Goal: Task Accomplishment & Management: Complete application form

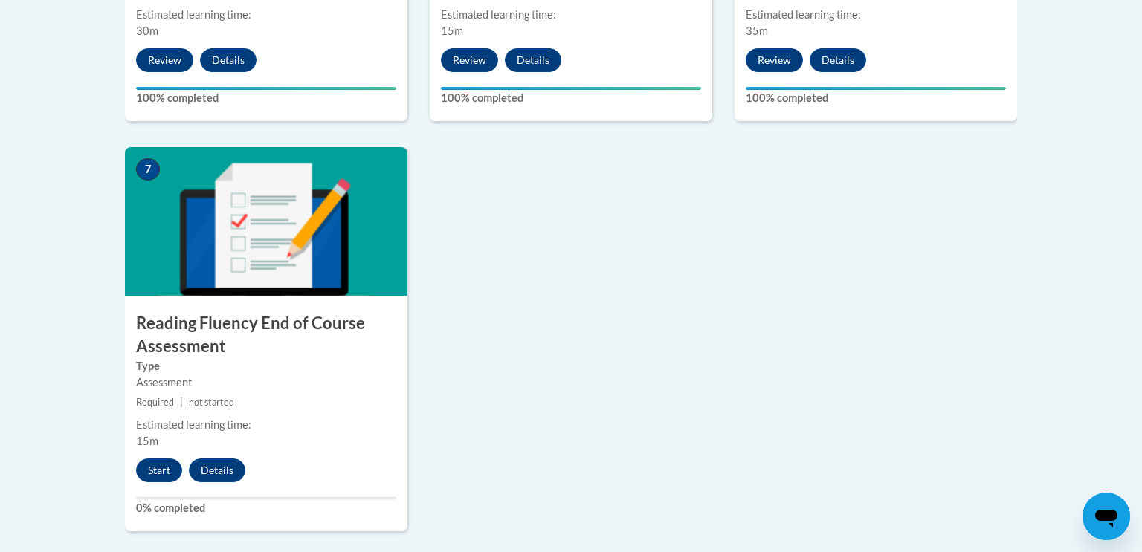
scroll to position [1136, 0]
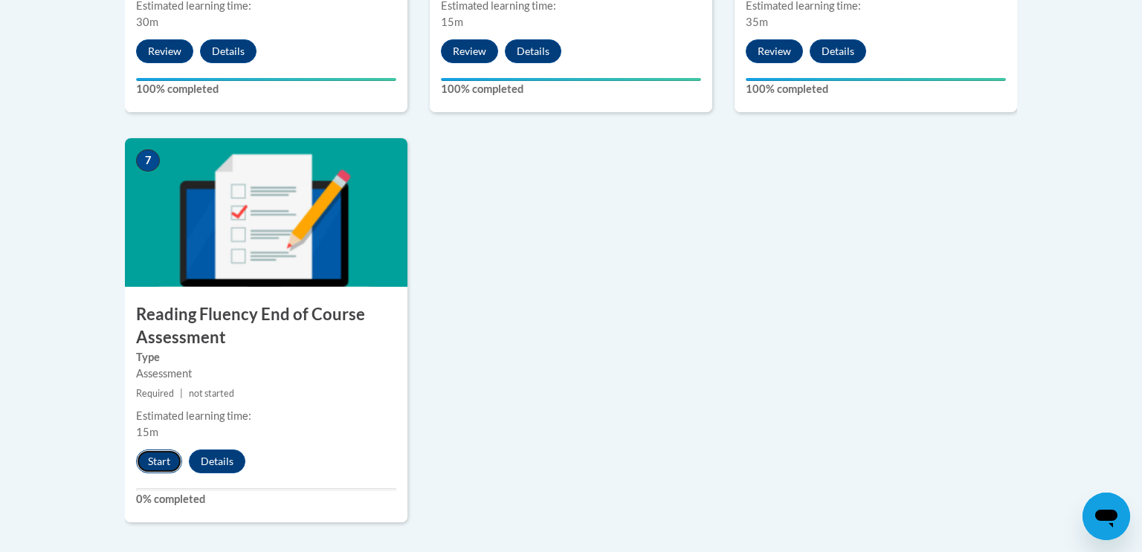
click at [145, 462] on button "Start" at bounding box center [159, 462] width 46 height 24
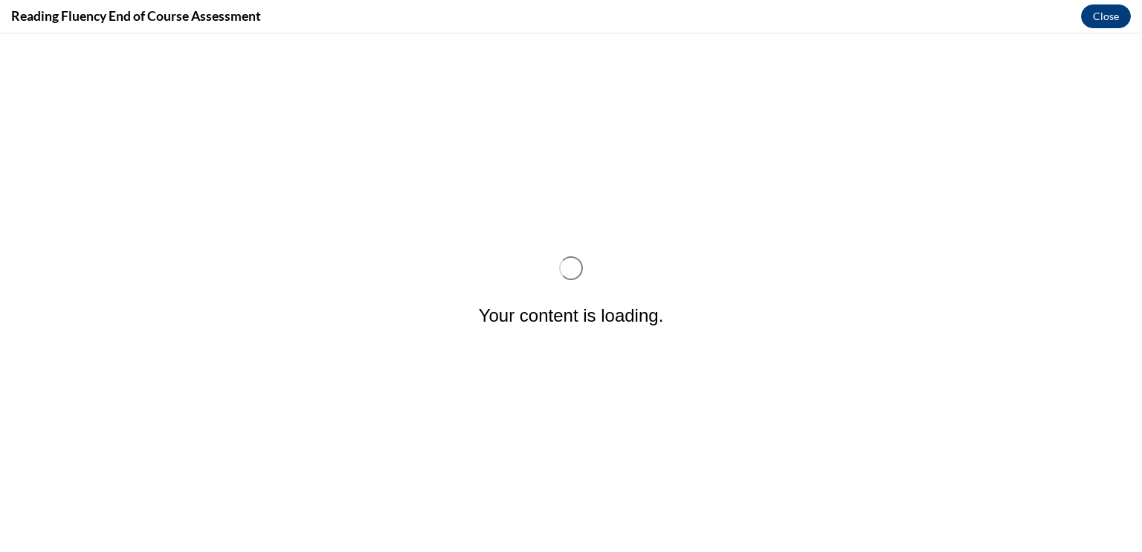
scroll to position [0, 0]
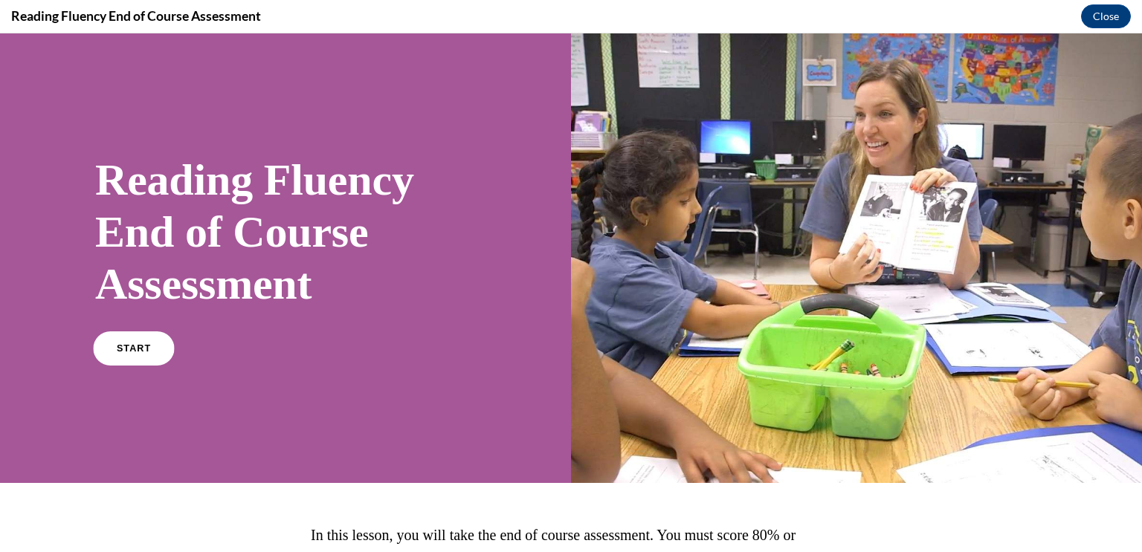
click at [127, 338] on link "START" at bounding box center [133, 349] width 81 height 34
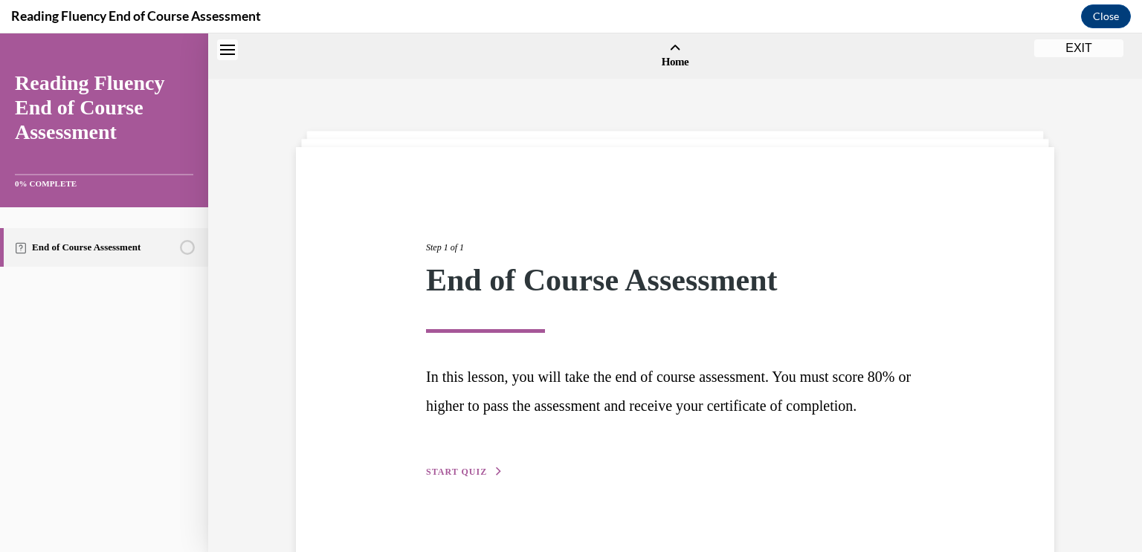
scroll to position [46, 0]
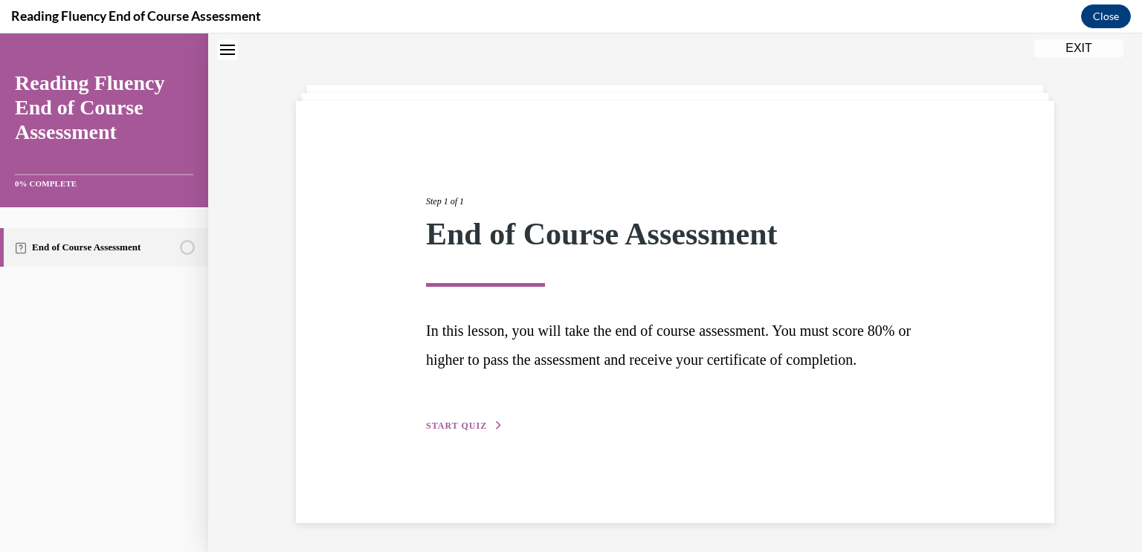
click at [437, 431] on span "START QUIZ" at bounding box center [456, 426] width 61 height 10
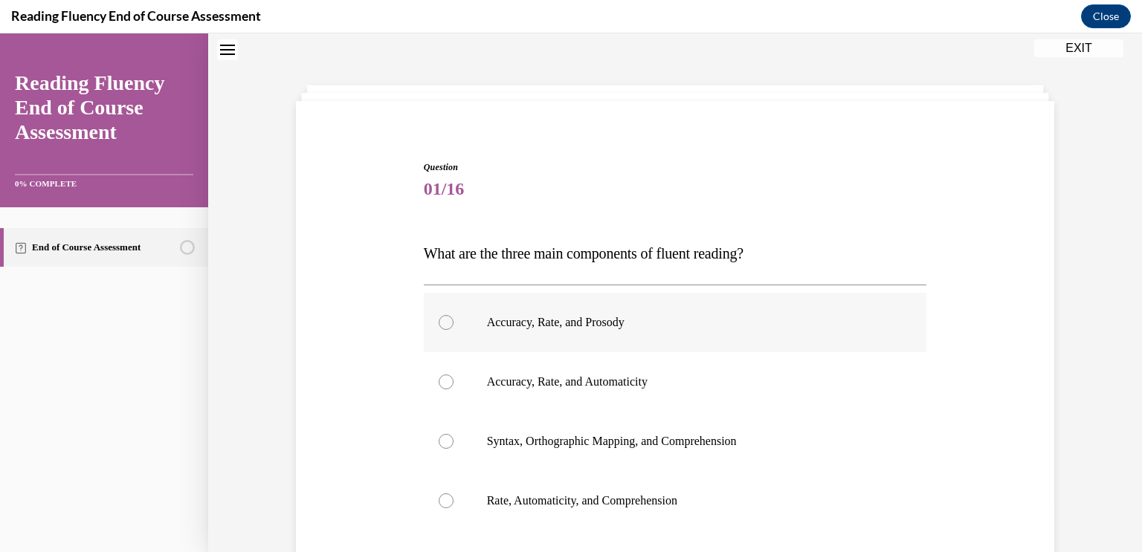
click at [448, 321] on div at bounding box center [446, 322] width 15 height 15
click at [448, 321] on input "Accuracy, Rate, and Prosody" at bounding box center [446, 322] width 15 height 15
radio input "true"
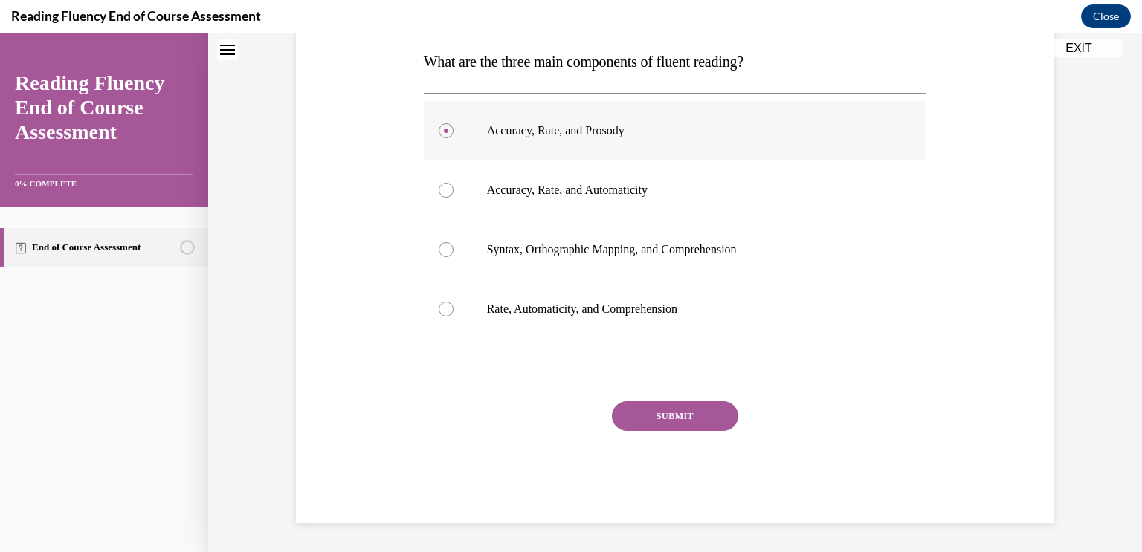
scroll to position [238, 0]
click at [694, 413] on button "SUBMIT" at bounding box center [675, 416] width 126 height 30
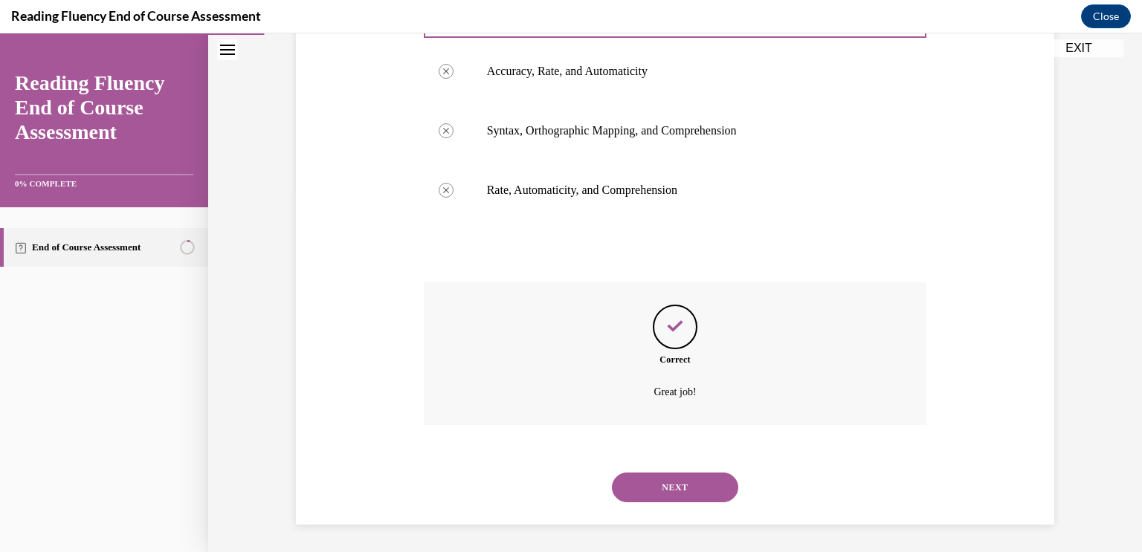
scroll to position [358, 0]
click at [669, 489] on button "NEXT" at bounding box center [675, 486] width 126 height 30
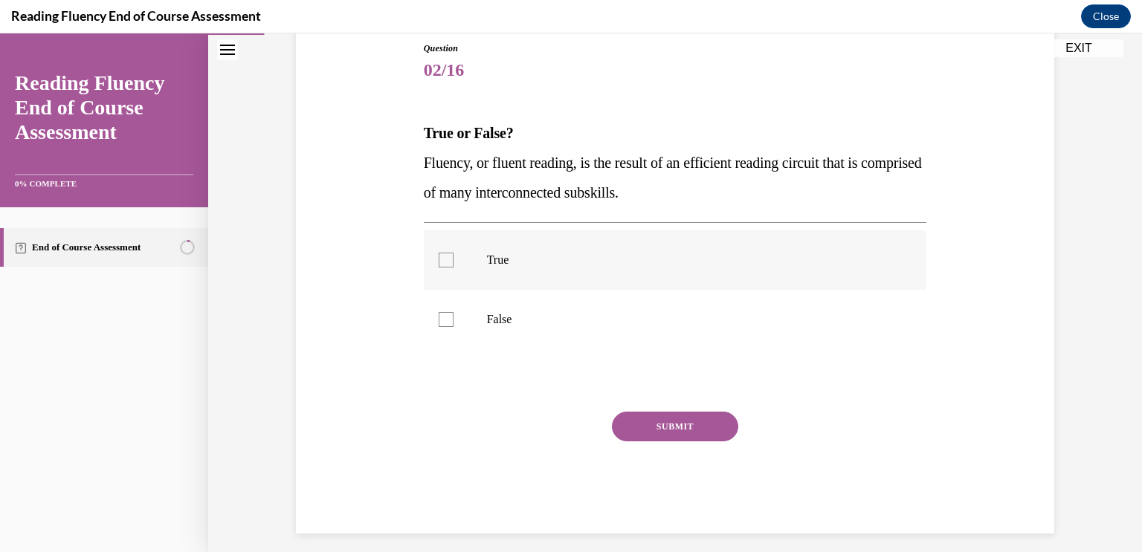
click at [442, 260] on div at bounding box center [446, 260] width 15 height 15
click at [442, 260] on input "True" at bounding box center [446, 260] width 15 height 15
checkbox input "true"
click at [706, 417] on button "SUBMIT" at bounding box center [675, 427] width 126 height 30
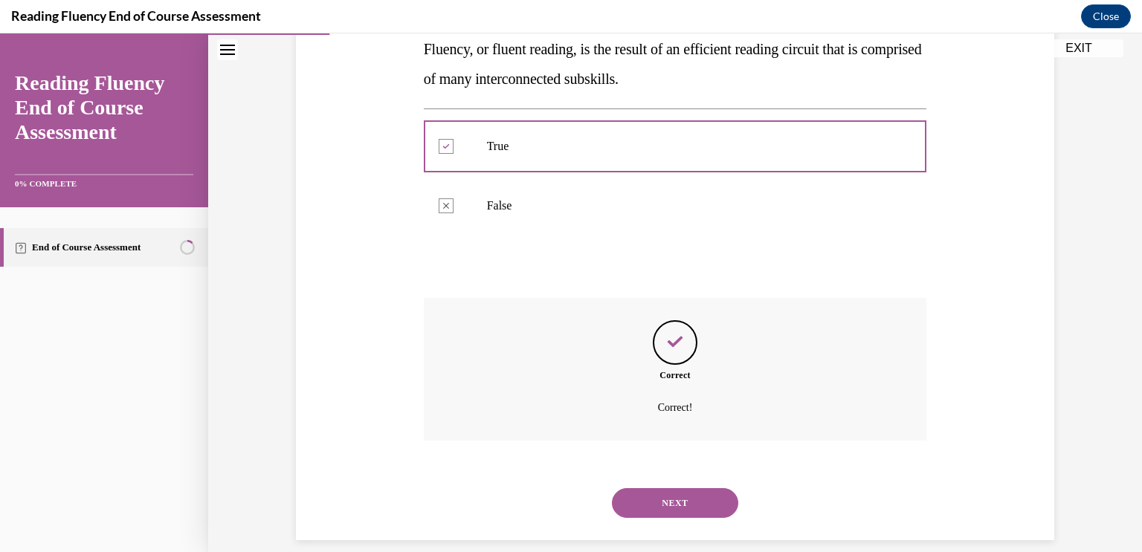
scroll to position [296, 0]
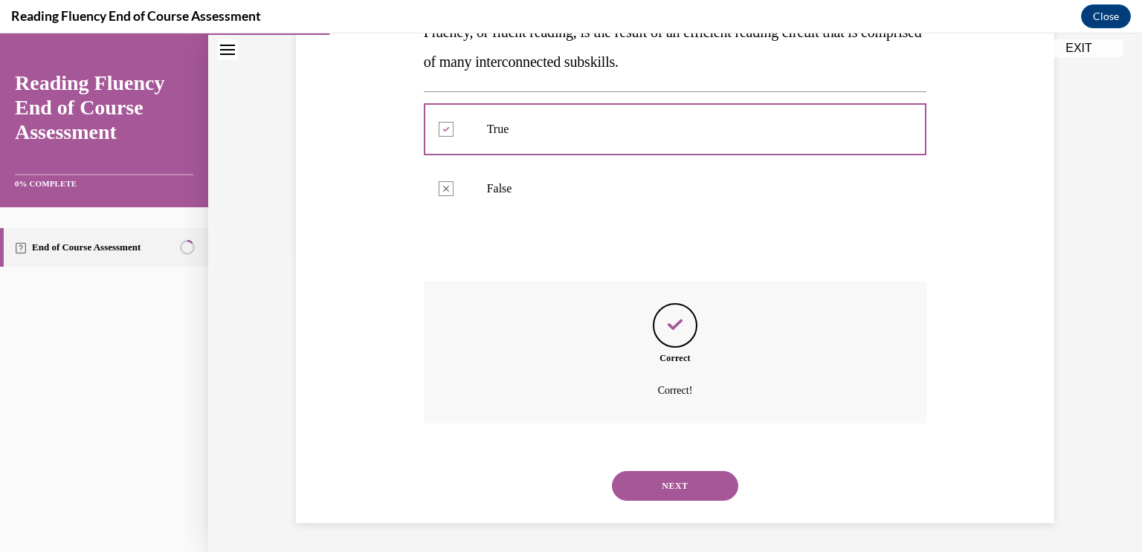
click at [693, 489] on button "NEXT" at bounding box center [675, 486] width 126 height 30
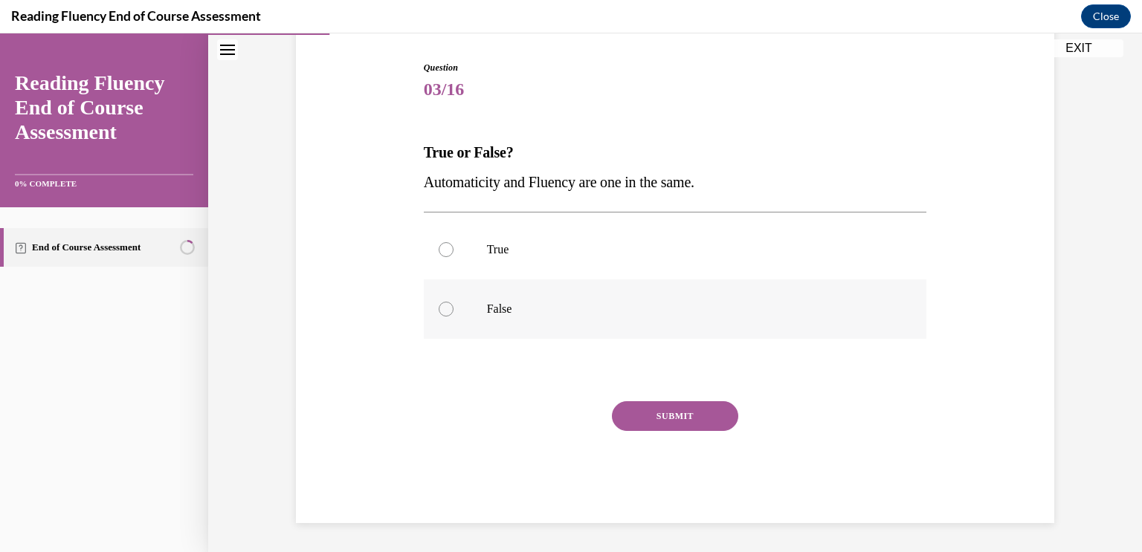
click at [448, 311] on div at bounding box center [446, 309] width 15 height 15
click at [448, 311] on input "False" at bounding box center [446, 309] width 15 height 15
radio input "true"
click at [662, 416] on button "SUBMIT" at bounding box center [675, 416] width 126 height 30
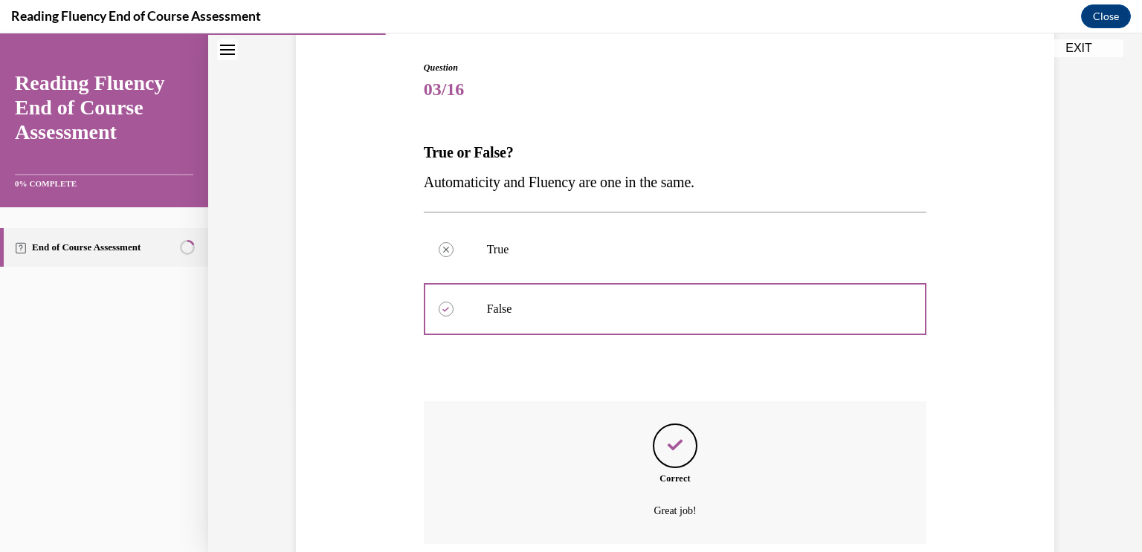
scroll to position [266, 0]
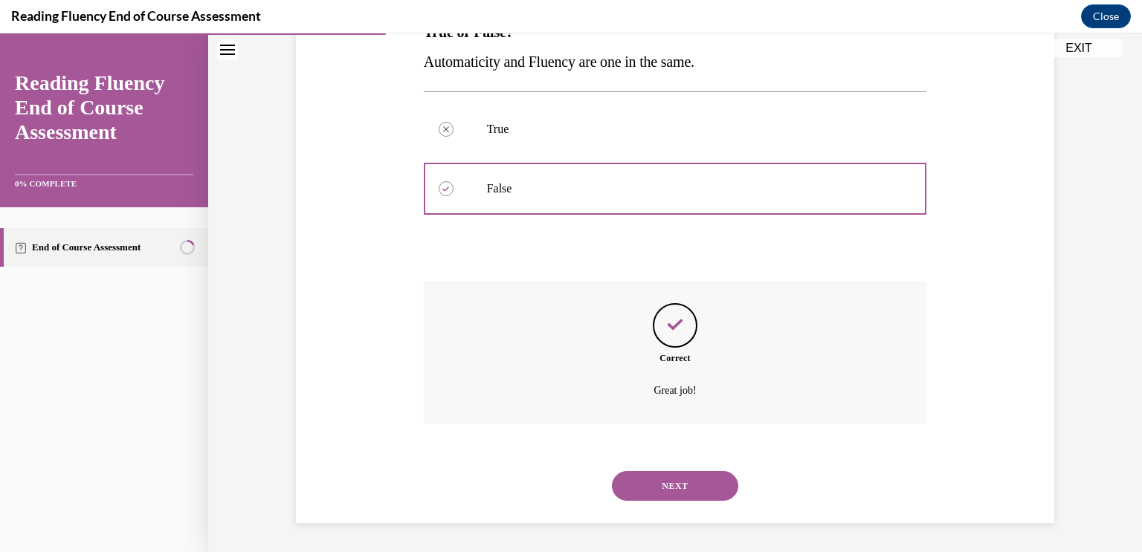
click at [673, 482] on button "NEXT" at bounding box center [675, 486] width 126 height 30
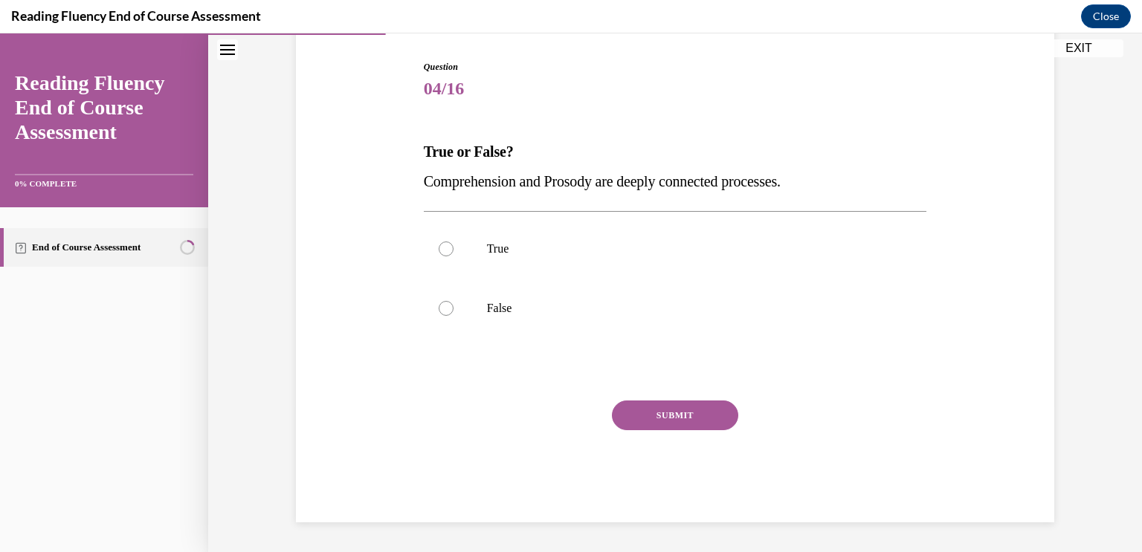
scroll to position [146, 0]
click at [448, 253] on div at bounding box center [446, 249] width 15 height 15
click at [448, 253] on input "True" at bounding box center [446, 249] width 15 height 15
radio input "true"
click at [668, 408] on button "SUBMIT" at bounding box center [675, 416] width 126 height 30
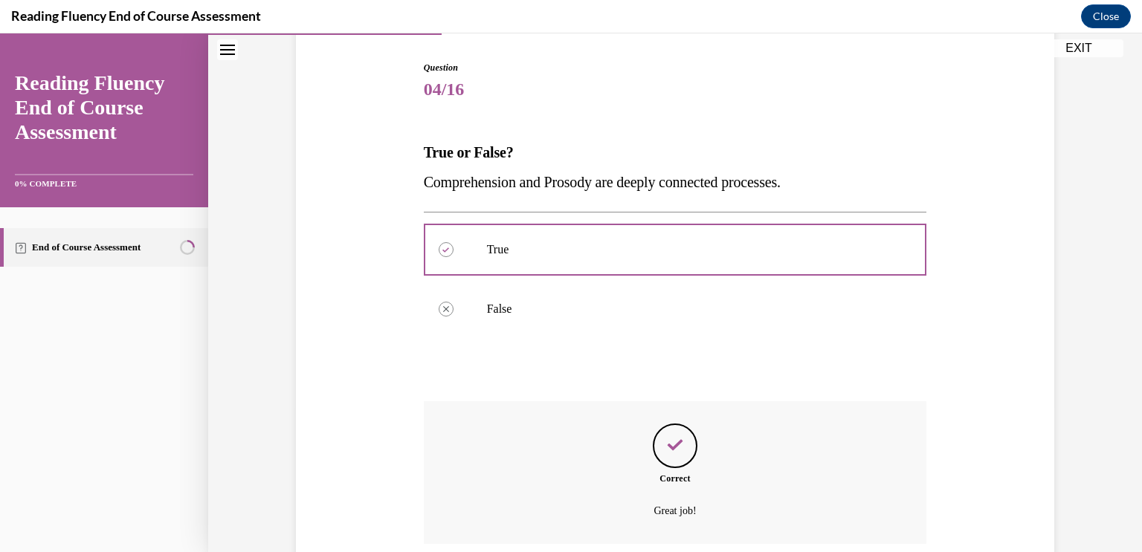
scroll to position [266, 0]
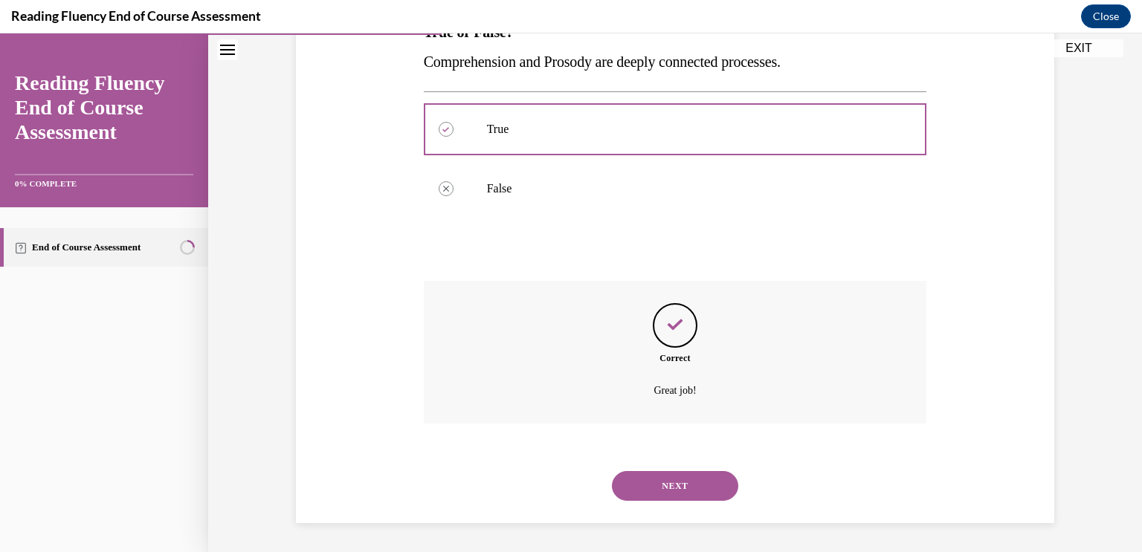
click at [674, 491] on button "NEXT" at bounding box center [675, 486] width 126 height 30
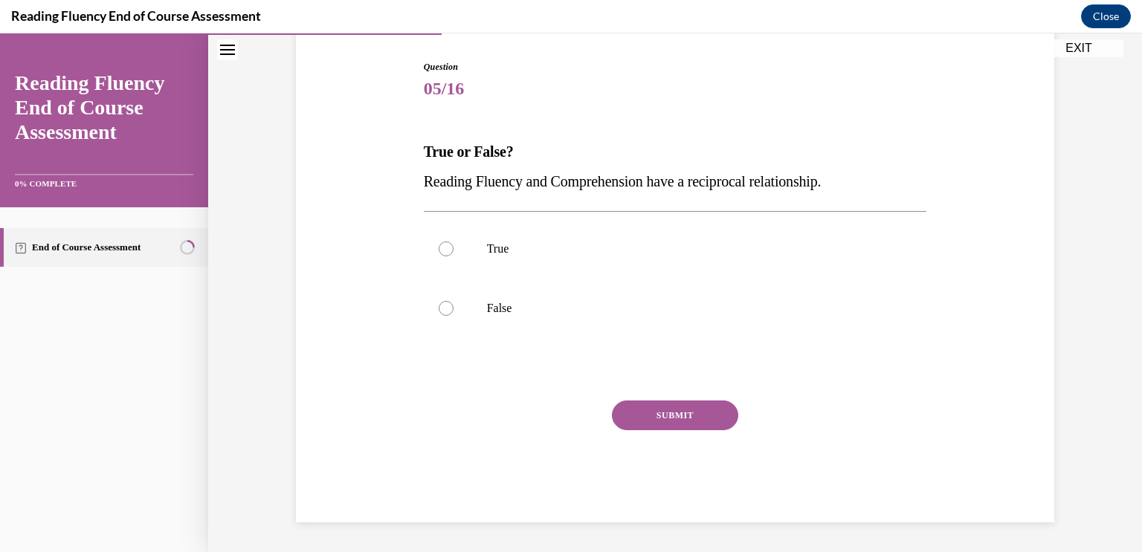
scroll to position [146, 0]
click at [450, 246] on div at bounding box center [446, 249] width 15 height 15
click at [450, 246] on input "True" at bounding box center [446, 249] width 15 height 15
radio input "true"
click at [672, 417] on button "SUBMIT" at bounding box center [675, 416] width 126 height 30
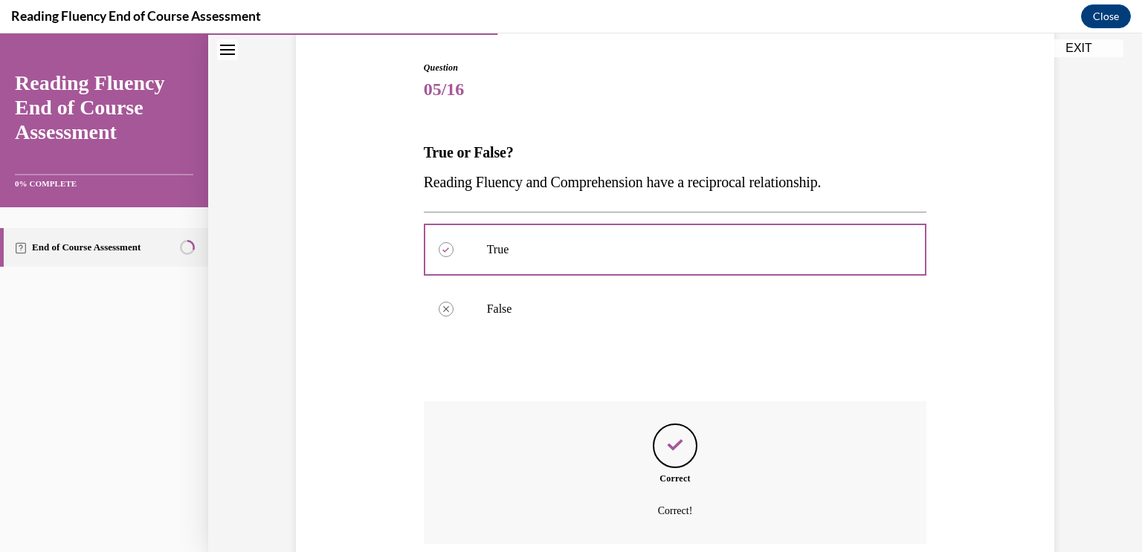
scroll to position [266, 0]
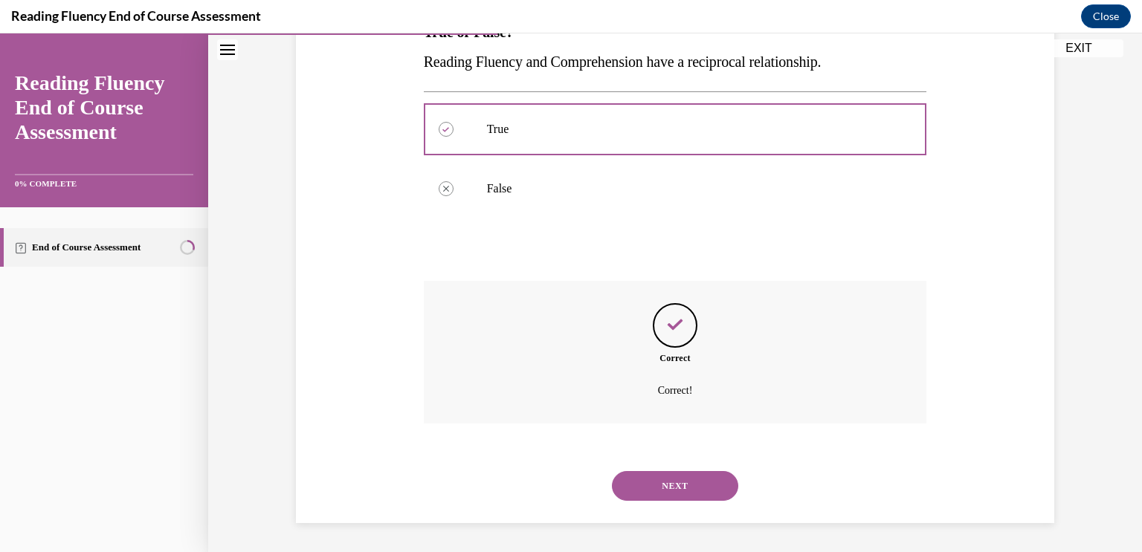
click at [668, 478] on button "NEXT" at bounding box center [675, 486] width 126 height 30
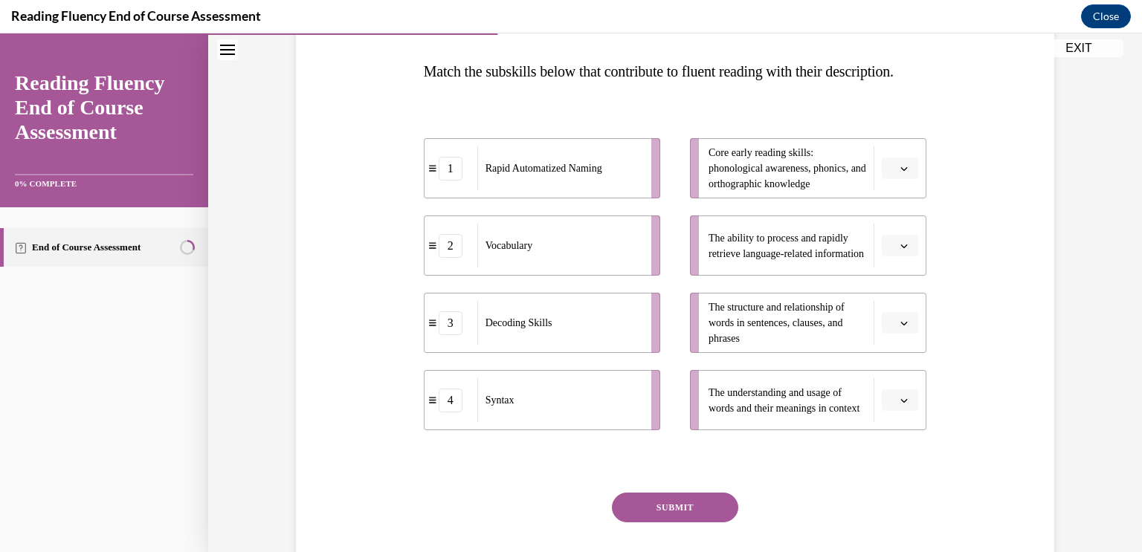
scroll to position [230, 0]
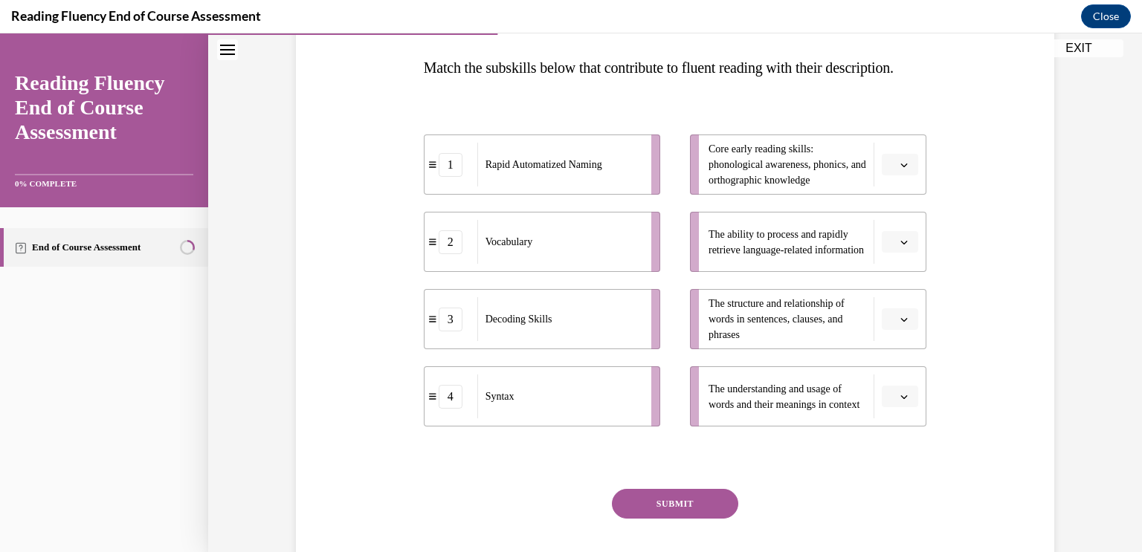
click at [903, 408] on button "button" at bounding box center [900, 397] width 36 height 22
click at [894, 397] on span "4" at bounding box center [894, 393] width 5 height 12
click at [904, 246] on icon "button" at bounding box center [903, 242] width 7 height 7
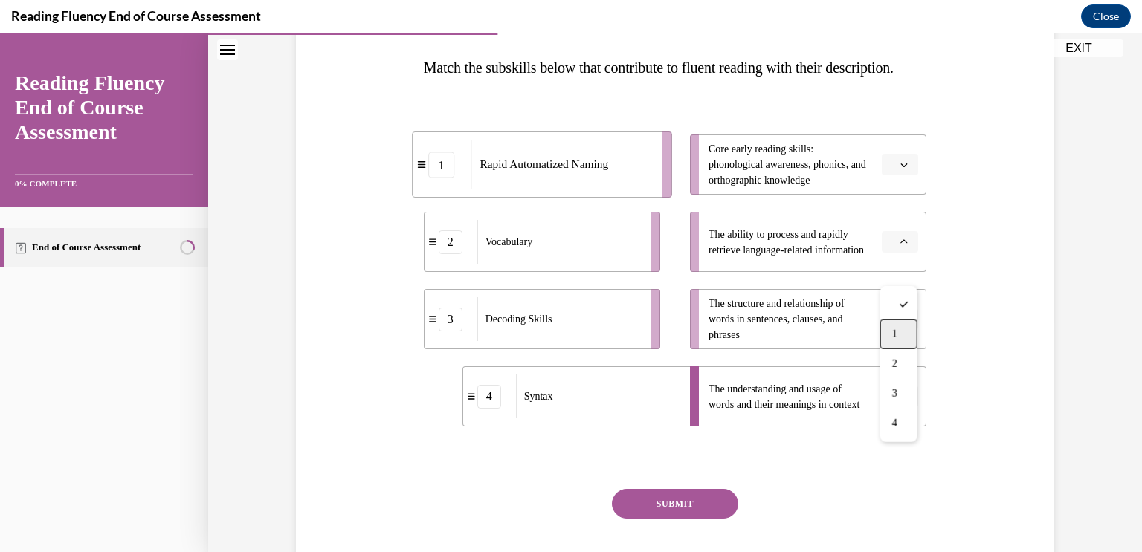
click at [903, 335] on div "1" at bounding box center [898, 335] width 37 height 30
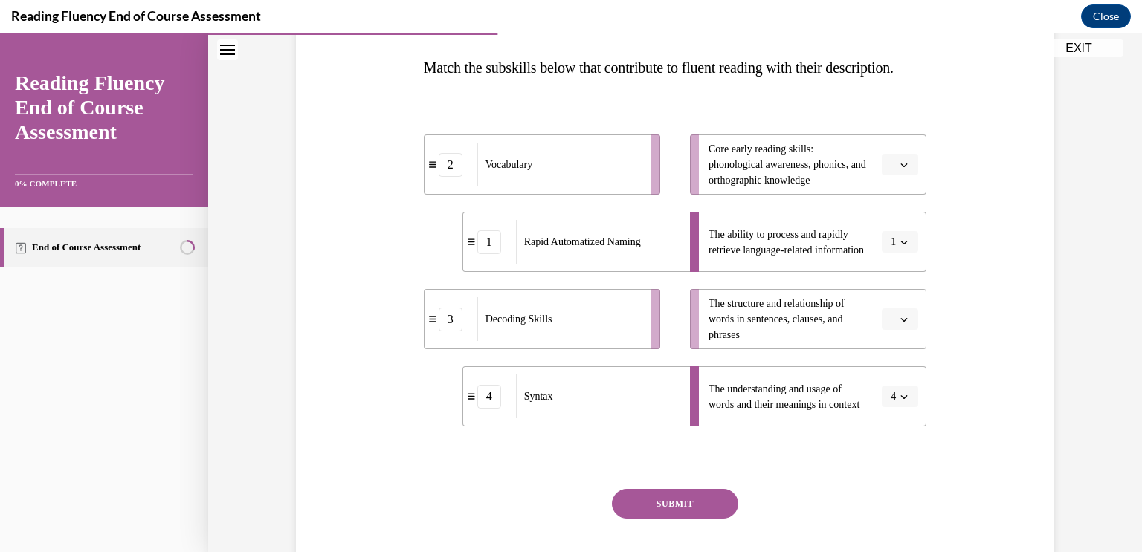
click at [902, 169] on icon "button" at bounding box center [903, 164] width 7 height 7
click at [900, 303] on div "3" at bounding box center [898, 317] width 37 height 30
click at [892, 404] on span "4" at bounding box center [893, 397] width 5 height 15
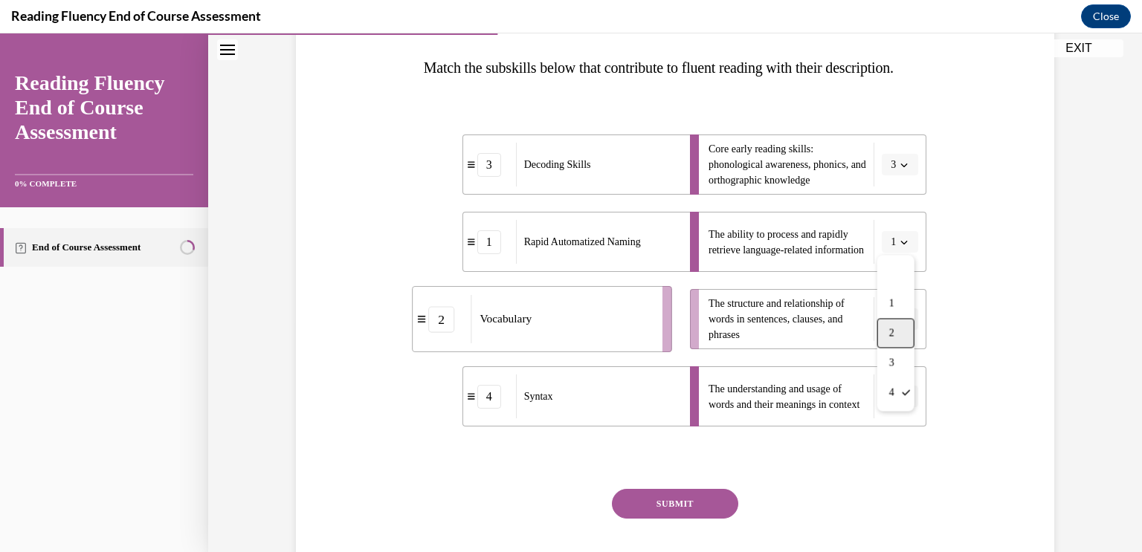
click at [885, 340] on div "2" at bounding box center [895, 334] width 37 height 30
click at [885, 331] on button "button" at bounding box center [900, 320] width 36 height 22
click at [906, 323] on icon "button" at bounding box center [903, 319] width 7 height 8
click at [906, 323] on icon "button" at bounding box center [903, 319] width 7 height 7
click at [899, 491] on div "4" at bounding box center [898, 501] width 37 height 30
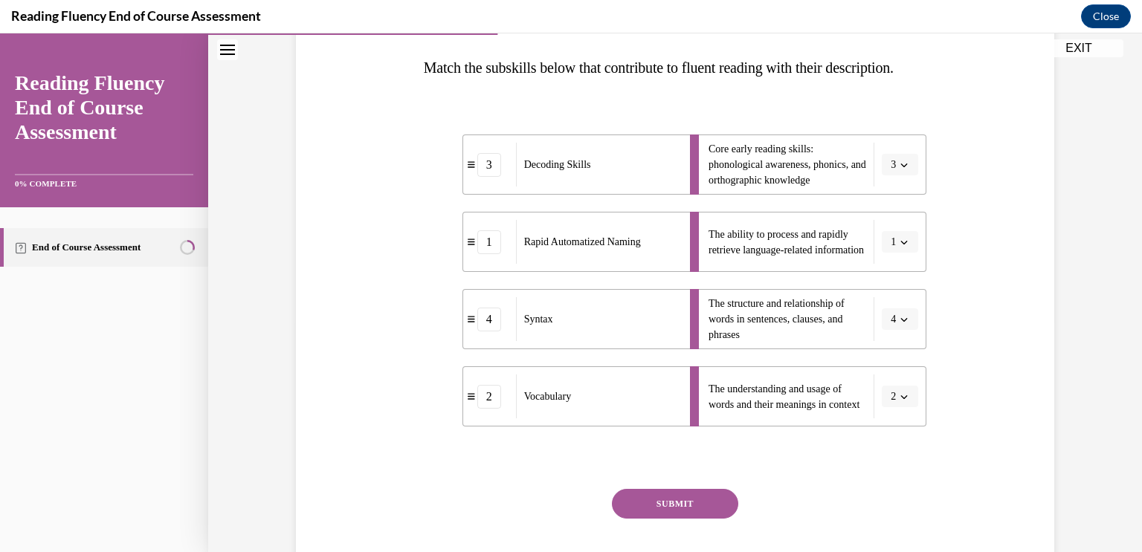
click at [649, 519] on button "SUBMIT" at bounding box center [675, 504] width 126 height 30
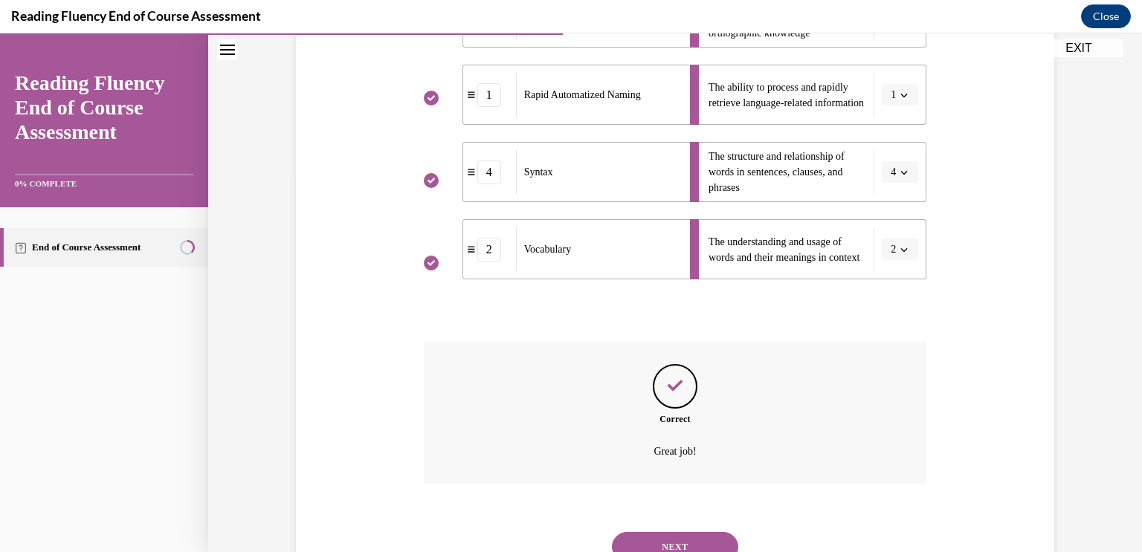
scroll to position [468, 0]
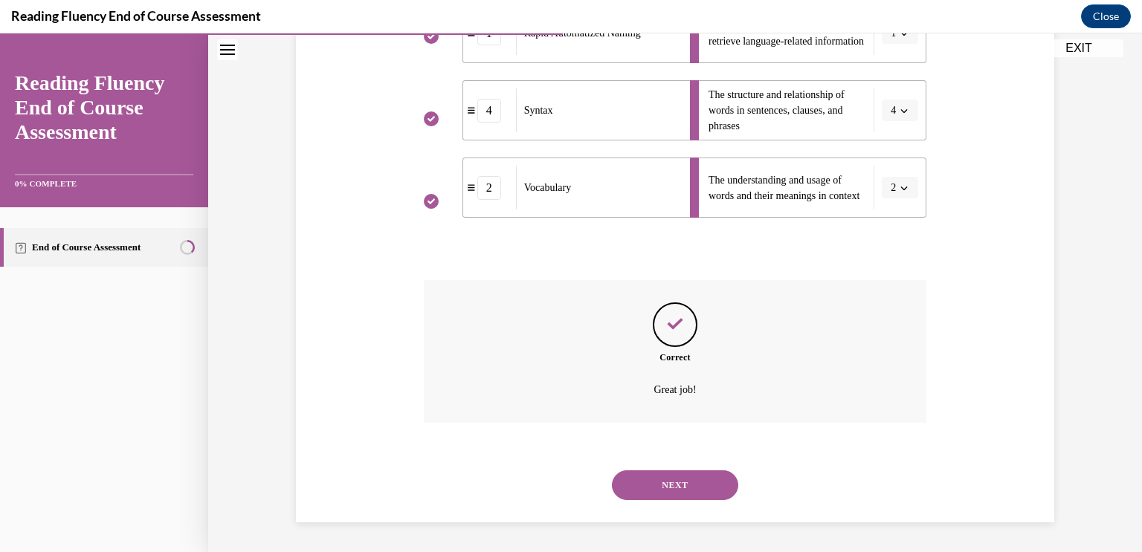
click at [682, 481] on button "NEXT" at bounding box center [675, 486] width 126 height 30
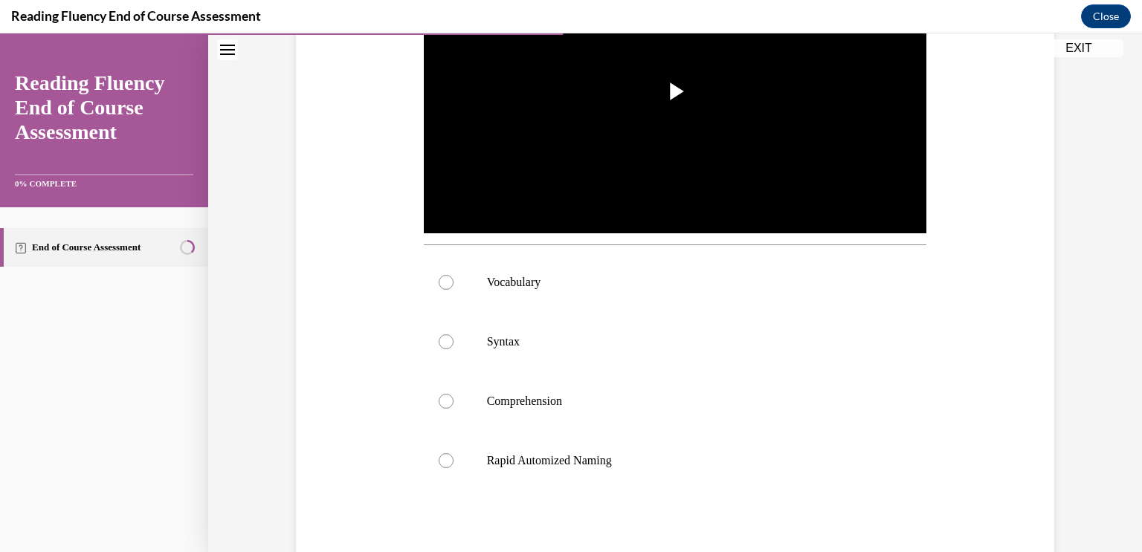
scroll to position [409, 0]
click at [446, 339] on div at bounding box center [446, 340] width 15 height 15
click at [446, 339] on input "Syntax" at bounding box center [446, 340] width 15 height 15
radio input "true"
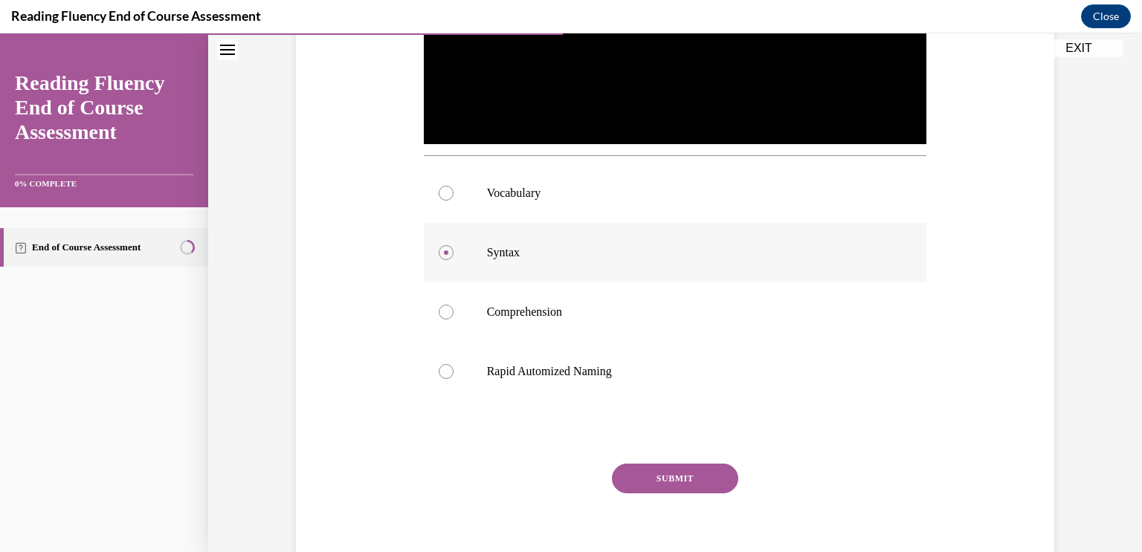
scroll to position [559, 0]
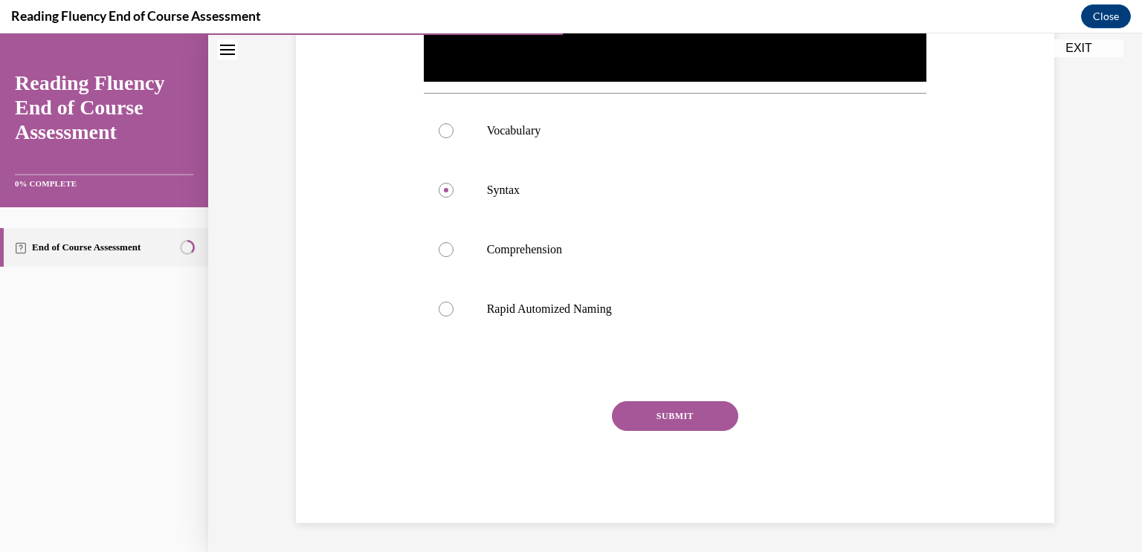
click at [681, 414] on button "SUBMIT" at bounding box center [675, 416] width 126 height 30
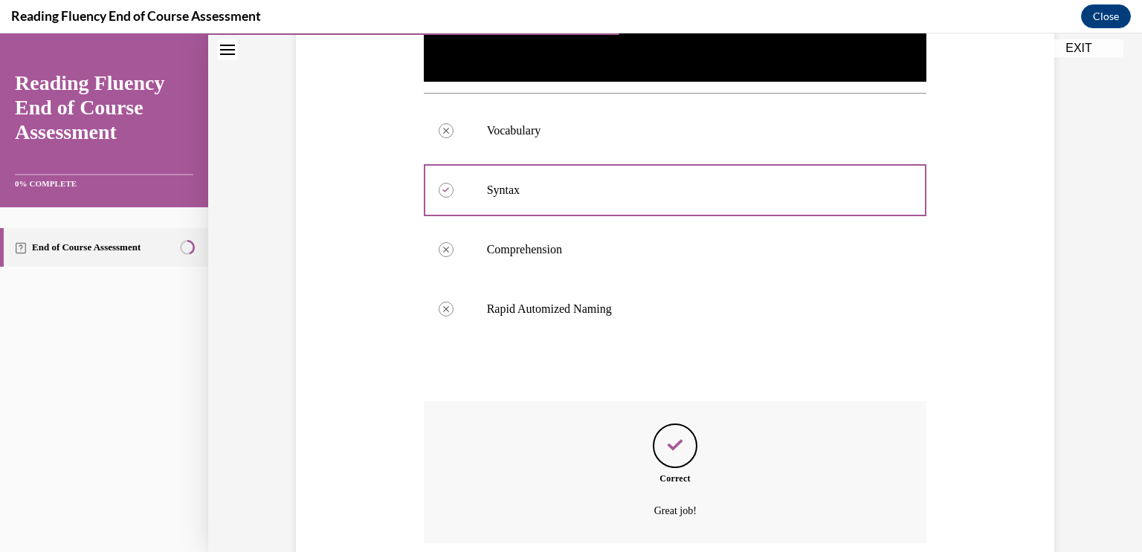
scroll to position [679, 0]
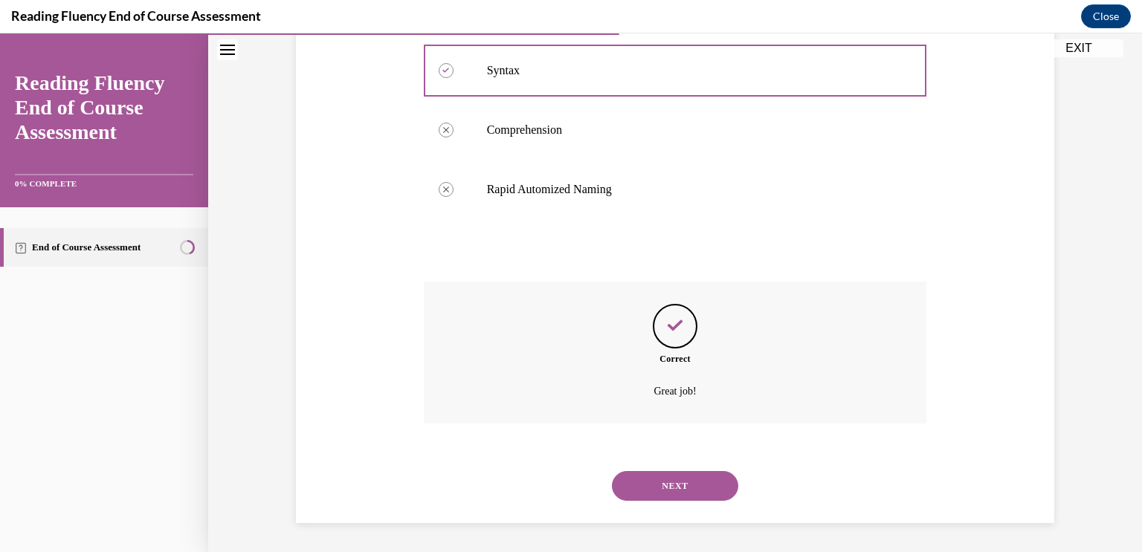
click at [665, 491] on button "NEXT" at bounding box center [675, 486] width 126 height 30
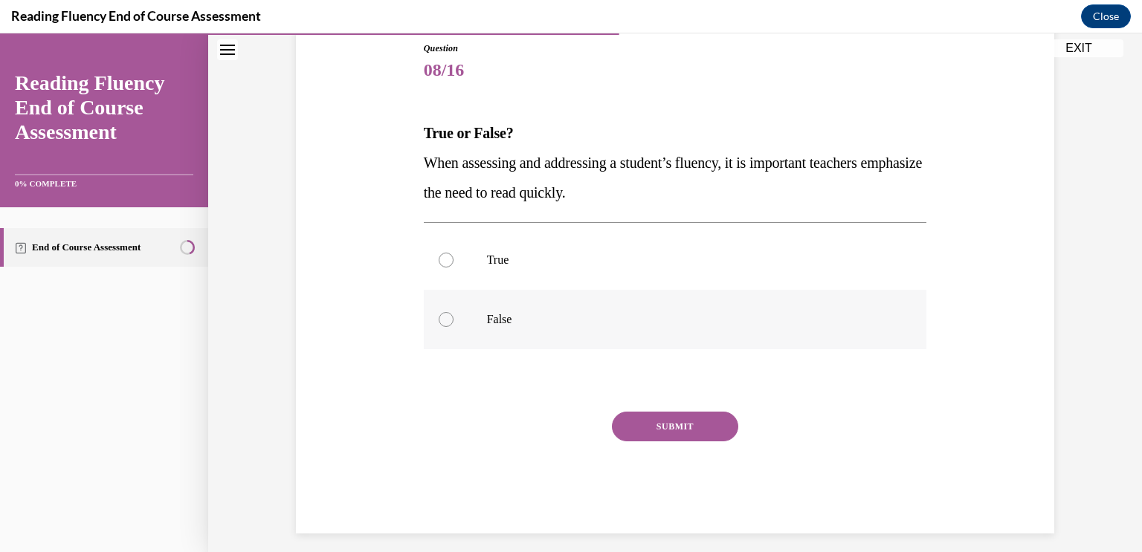
click at [441, 321] on div at bounding box center [446, 319] width 15 height 15
click at [441, 321] on input "False" at bounding box center [446, 319] width 15 height 15
radio input "true"
click at [684, 425] on button "SUBMIT" at bounding box center [675, 427] width 126 height 30
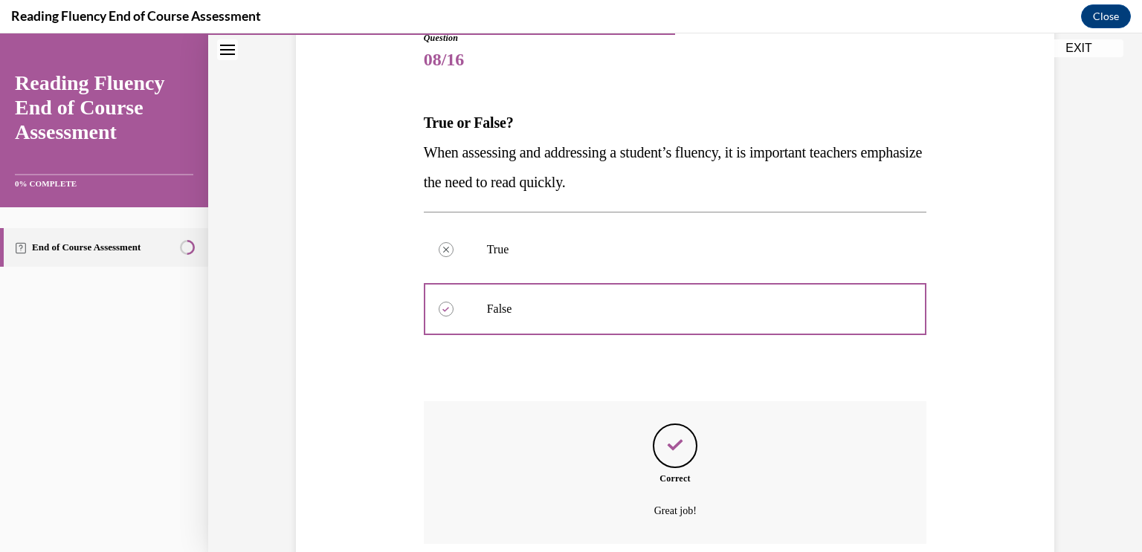
scroll to position [296, 0]
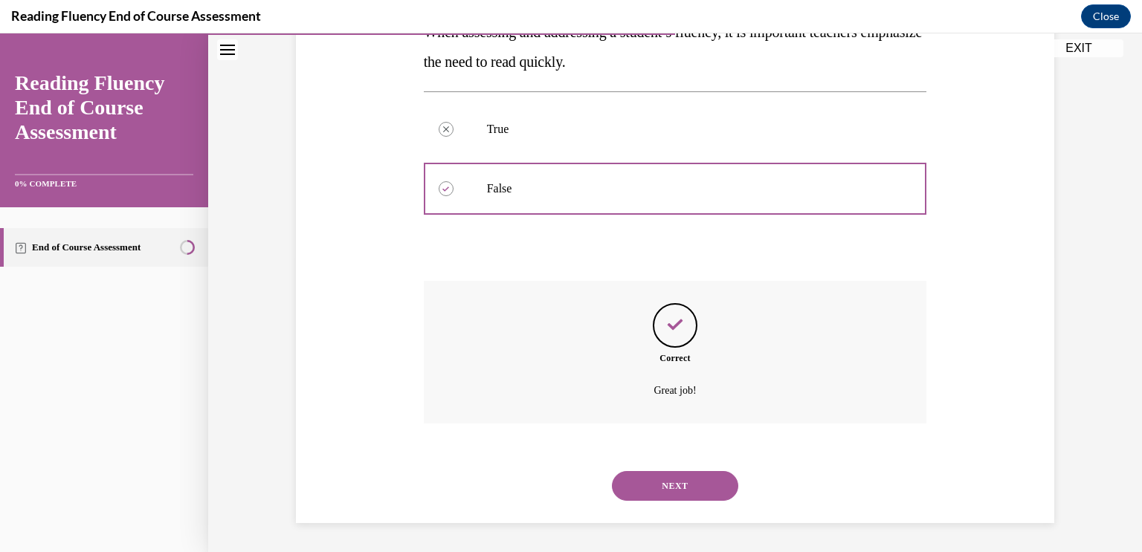
click at [671, 485] on button "NEXT" at bounding box center [675, 486] width 126 height 30
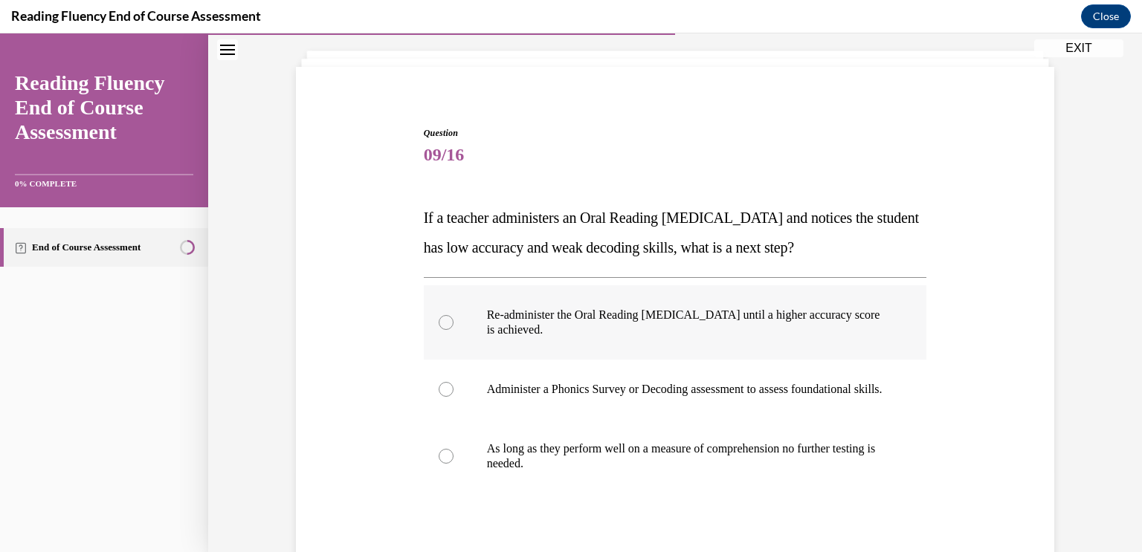
scroll to position [88, 0]
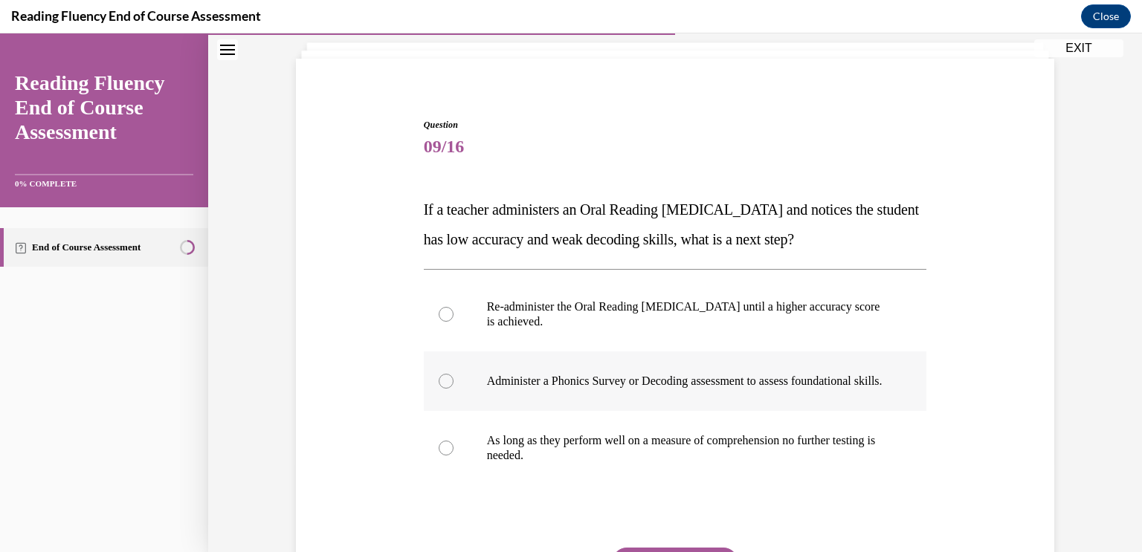
click at [442, 386] on div at bounding box center [446, 381] width 15 height 15
click at [442, 386] on input "Administer a Phonics Survey or Decoding assessment to assess foundational skill…" at bounding box center [446, 381] width 15 height 15
radio input "true"
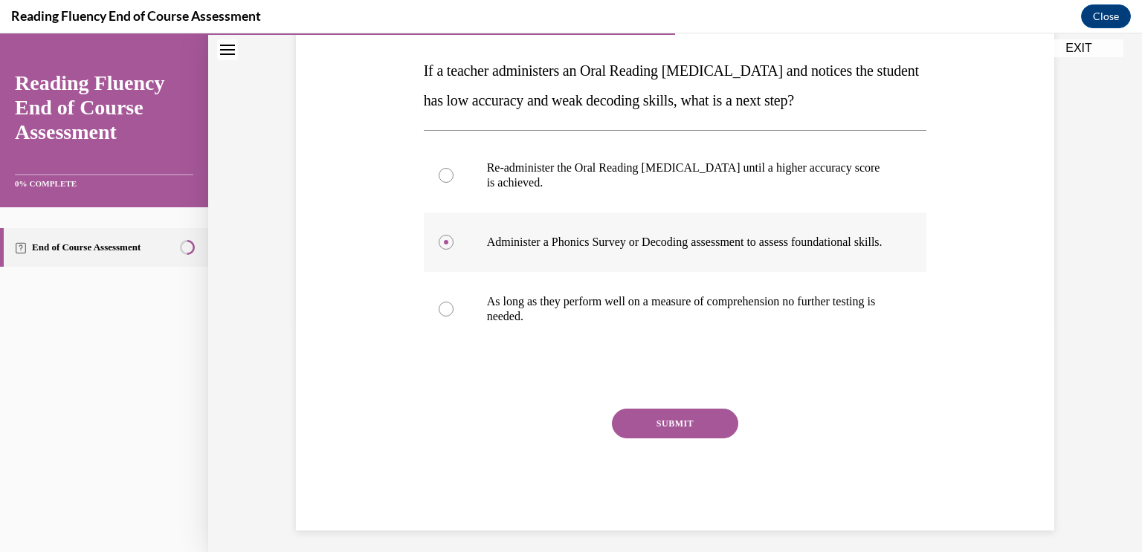
scroll to position [250, 0]
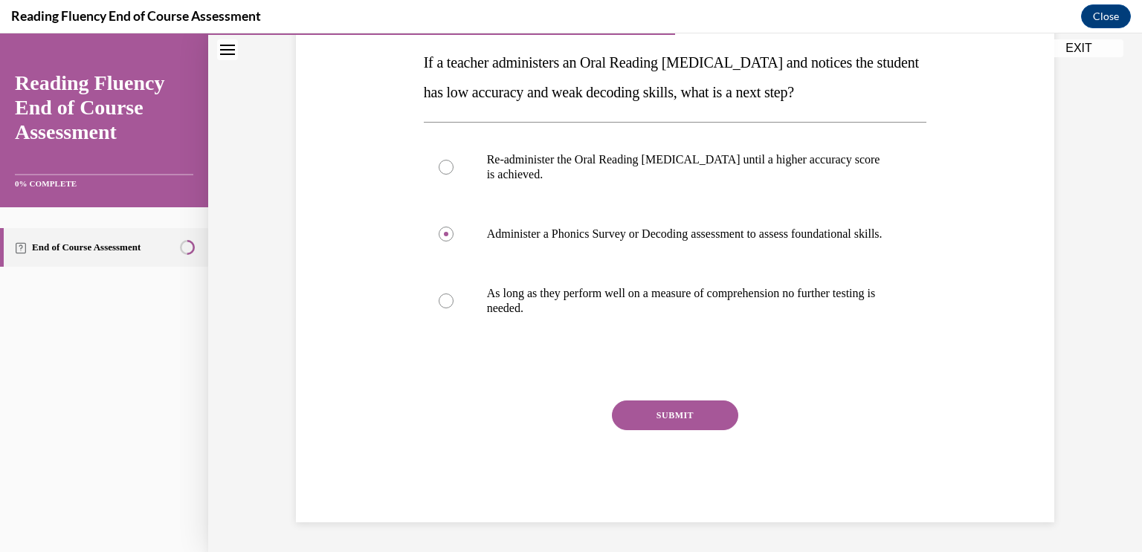
click at [671, 411] on button "SUBMIT" at bounding box center [675, 416] width 126 height 30
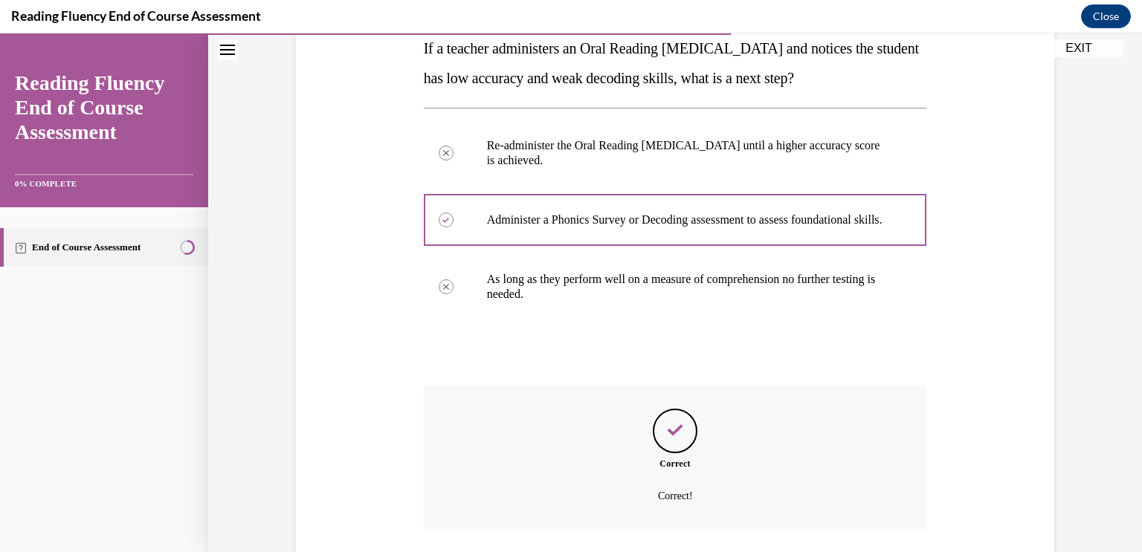
scroll to position [370, 0]
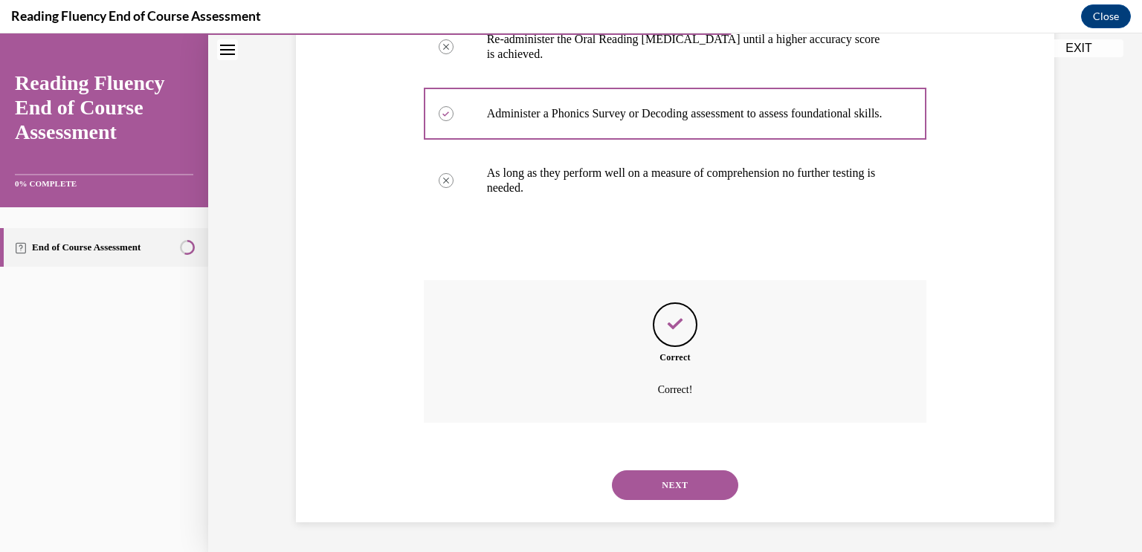
click at [667, 482] on button "NEXT" at bounding box center [675, 486] width 126 height 30
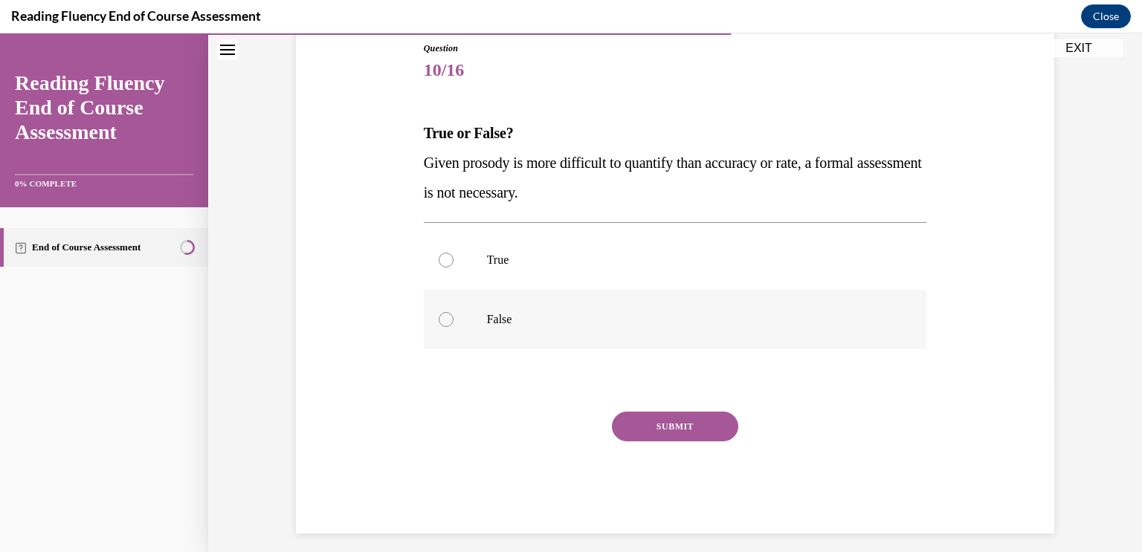
click at [447, 315] on div at bounding box center [446, 319] width 15 height 15
click at [447, 315] on input "False" at bounding box center [446, 319] width 15 height 15
radio input "true"
click at [677, 419] on button "SUBMIT" at bounding box center [675, 427] width 126 height 30
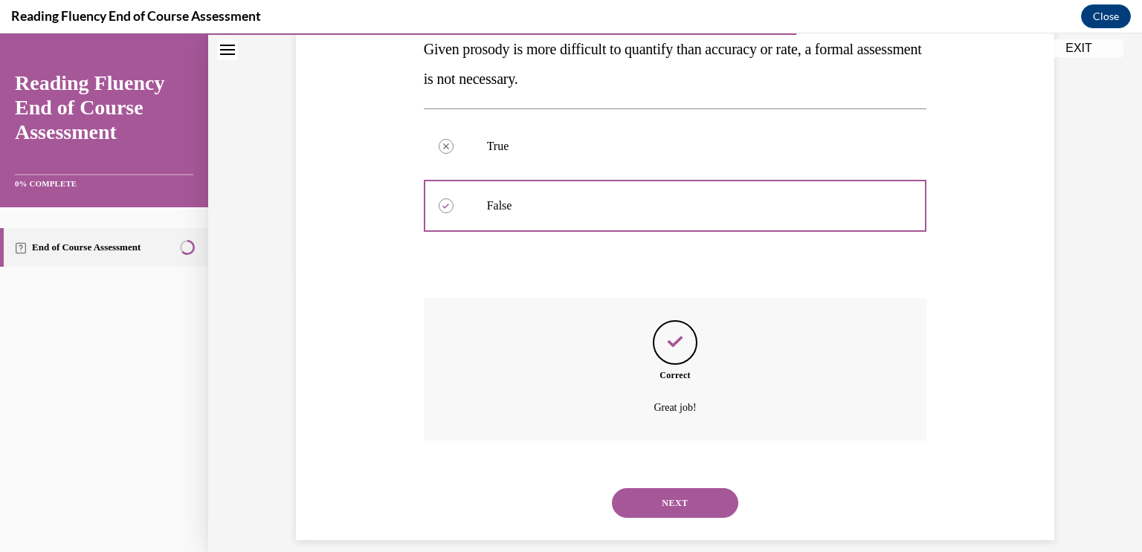
scroll to position [296, 0]
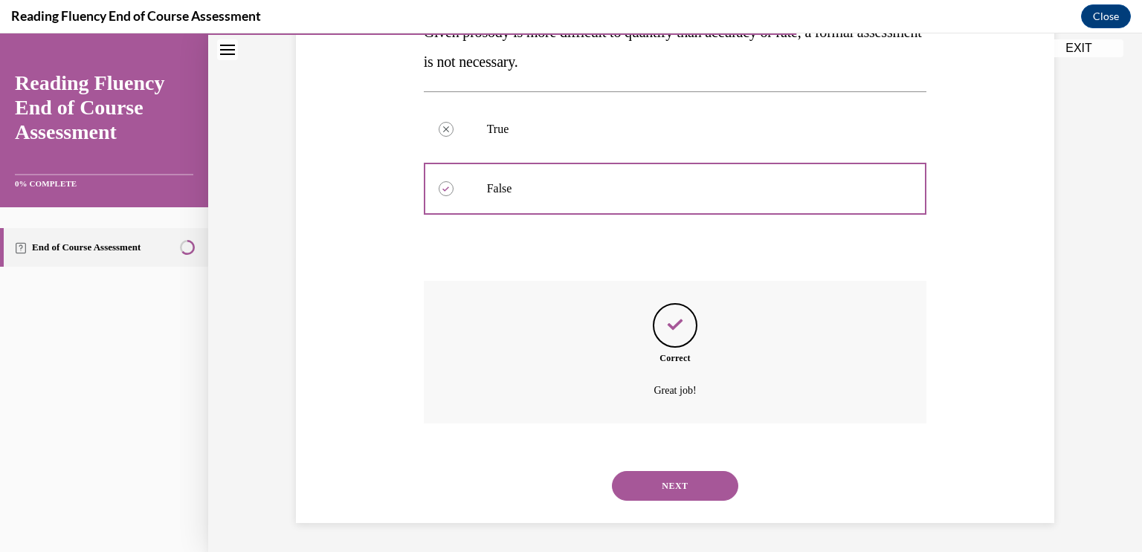
click at [678, 488] on button "NEXT" at bounding box center [675, 486] width 126 height 30
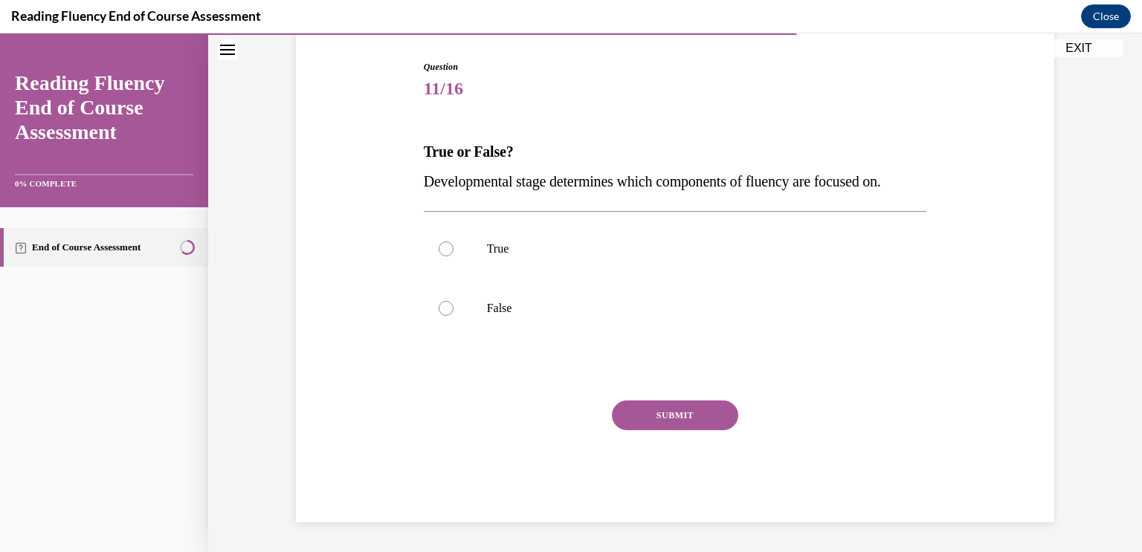
scroll to position [146, 0]
click at [443, 255] on div at bounding box center [446, 249] width 15 height 15
click at [443, 255] on input "True" at bounding box center [446, 249] width 15 height 15
radio input "true"
click at [674, 412] on button "SUBMIT" at bounding box center [675, 416] width 126 height 30
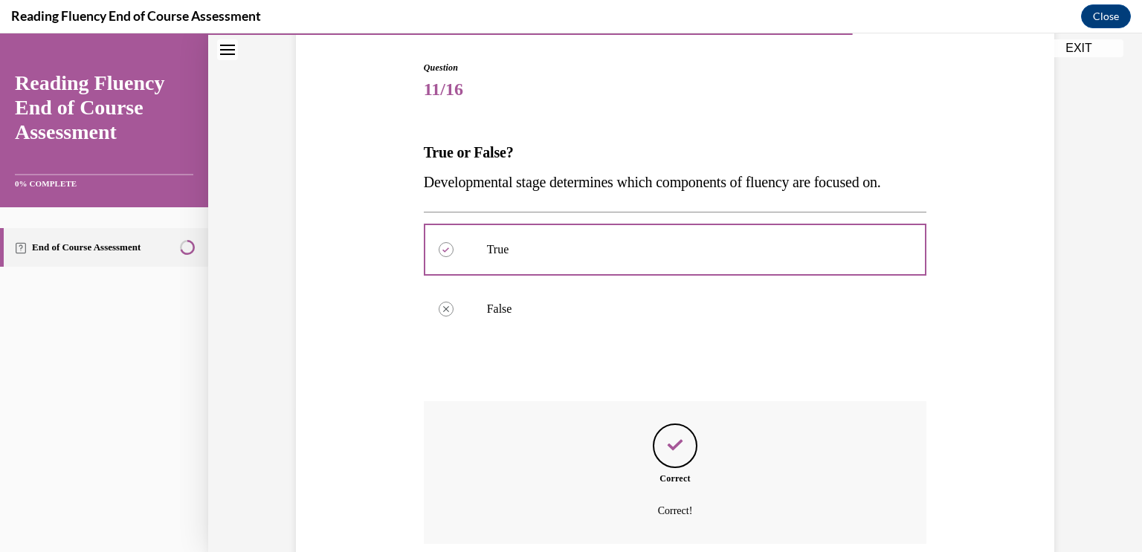
scroll to position [266, 0]
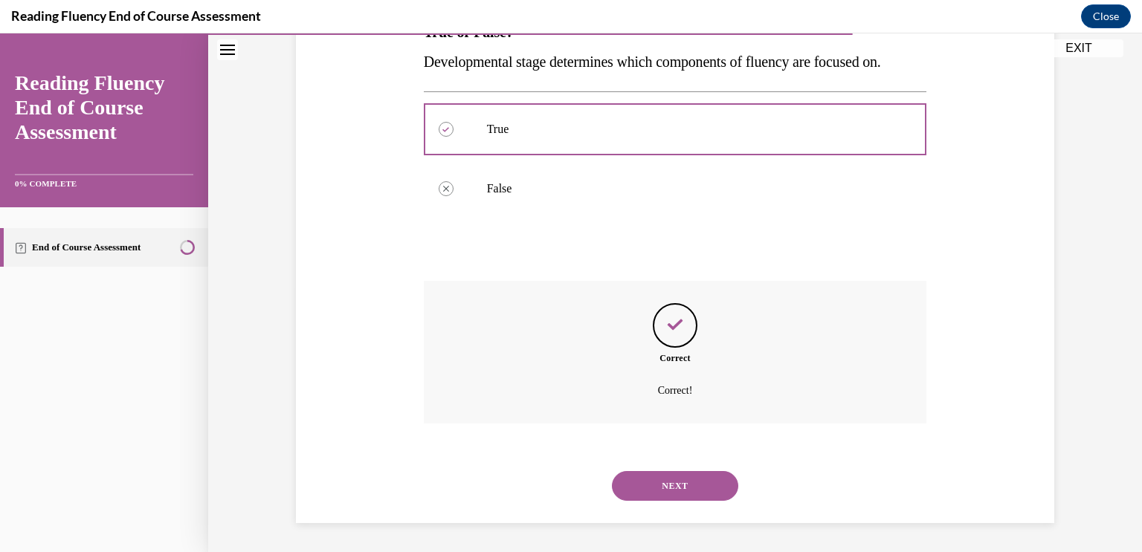
click at [678, 483] on button "NEXT" at bounding box center [675, 486] width 126 height 30
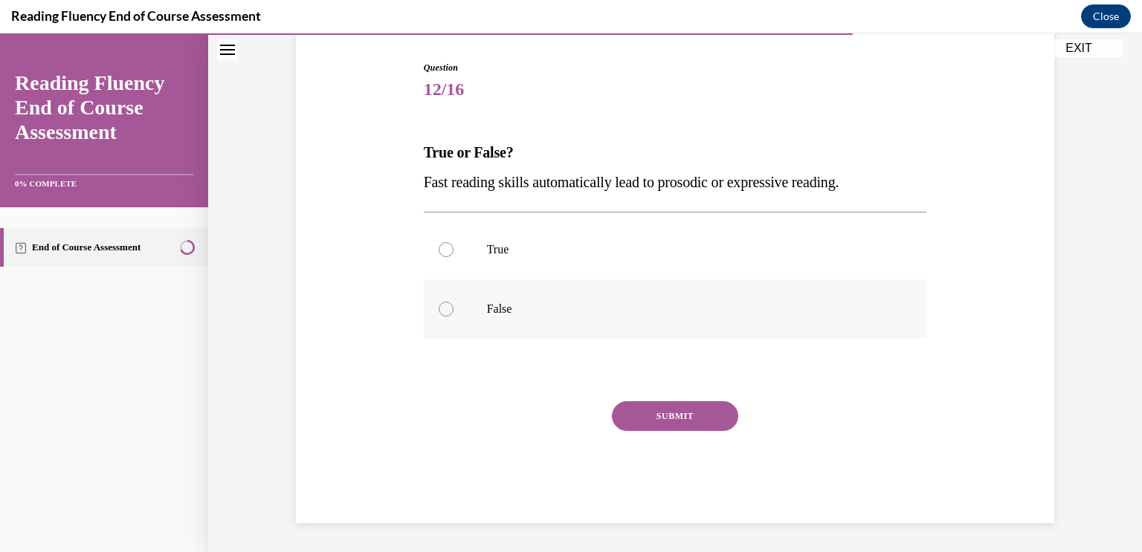
click at [449, 308] on div at bounding box center [446, 309] width 15 height 15
click at [449, 308] on input "False" at bounding box center [446, 309] width 15 height 15
radio input "true"
click at [675, 418] on button "SUBMIT" at bounding box center [675, 416] width 126 height 30
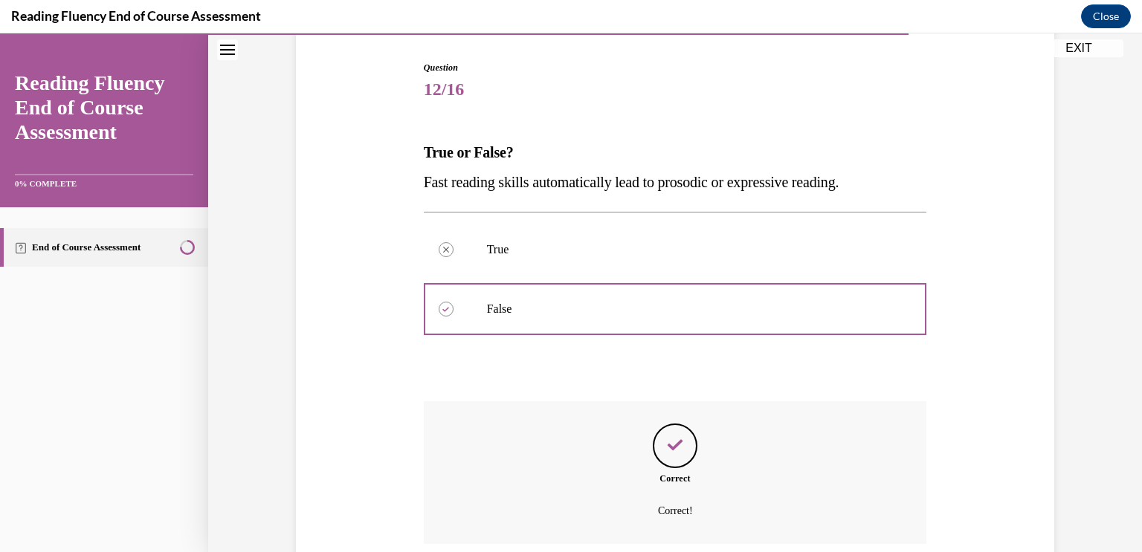
scroll to position [266, 0]
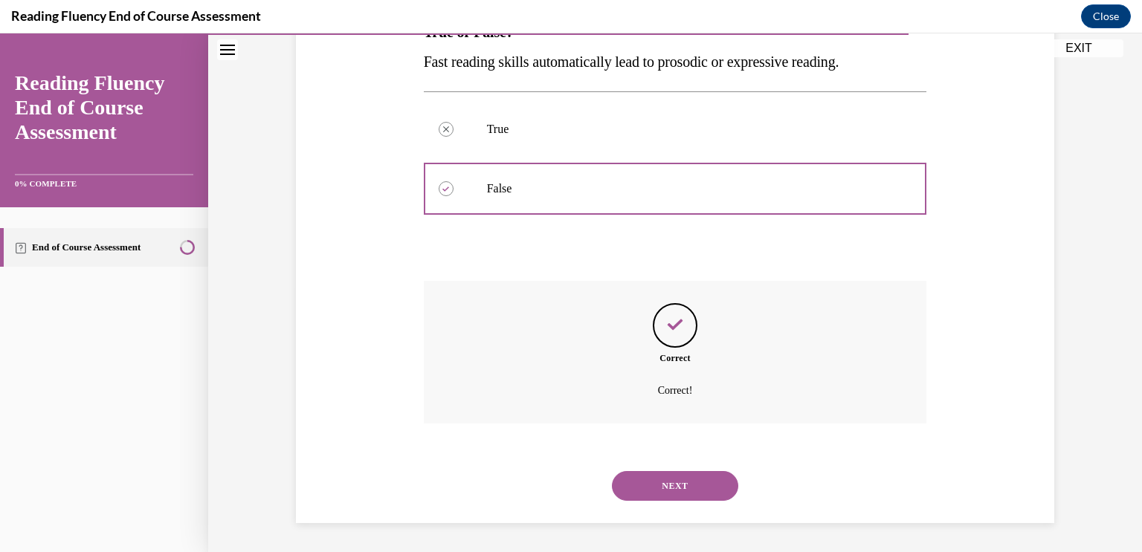
click at [687, 476] on button "NEXT" at bounding box center [675, 486] width 126 height 30
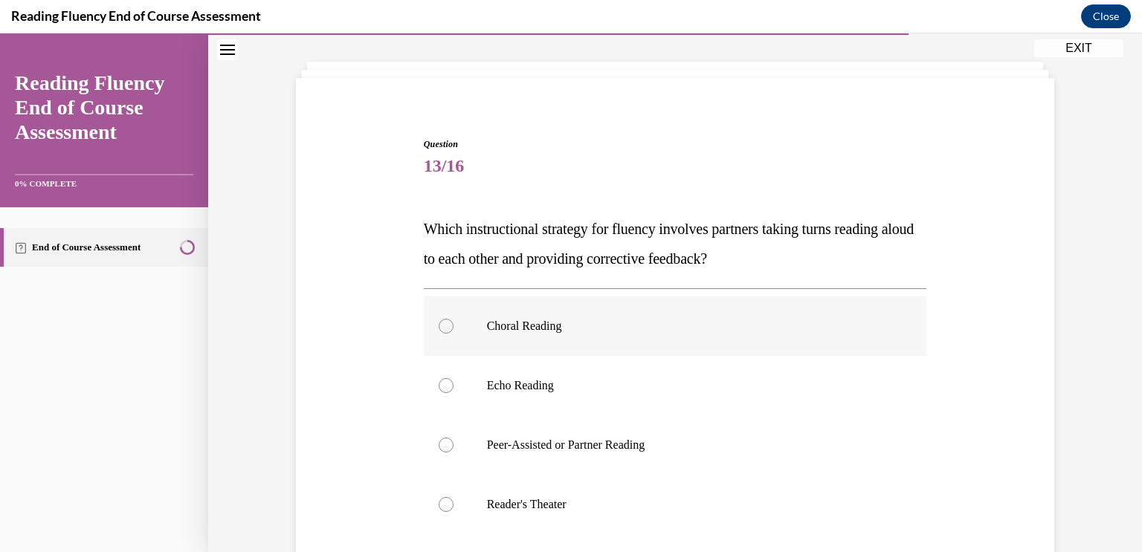
scroll to position [71, 0]
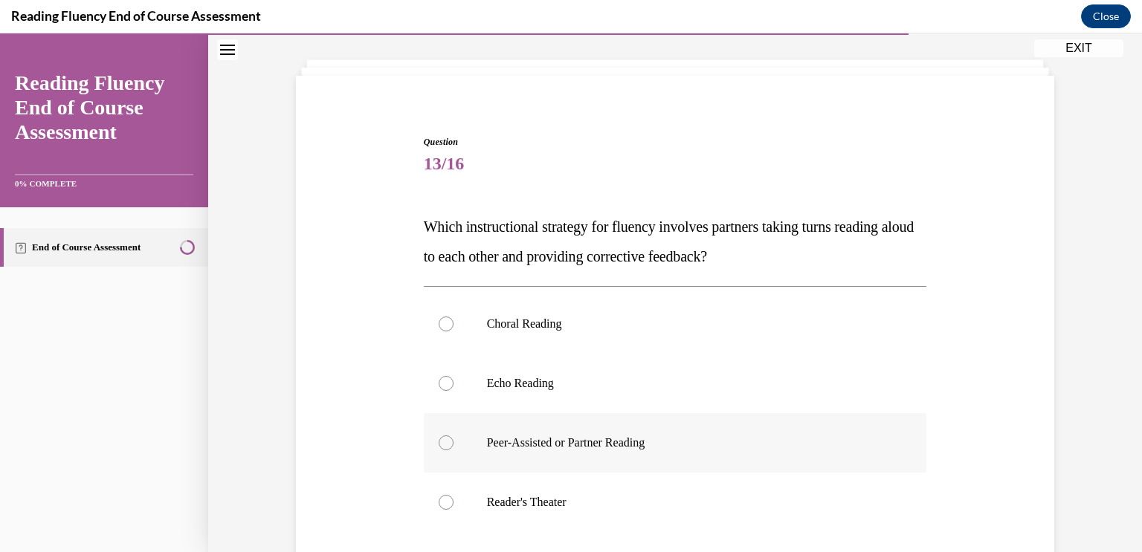
click at [450, 444] on div at bounding box center [446, 443] width 15 height 15
click at [450, 444] on input "Peer-Assisted or Partner Reading" at bounding box center [446, 443] width 15 height 15
radio input "true"
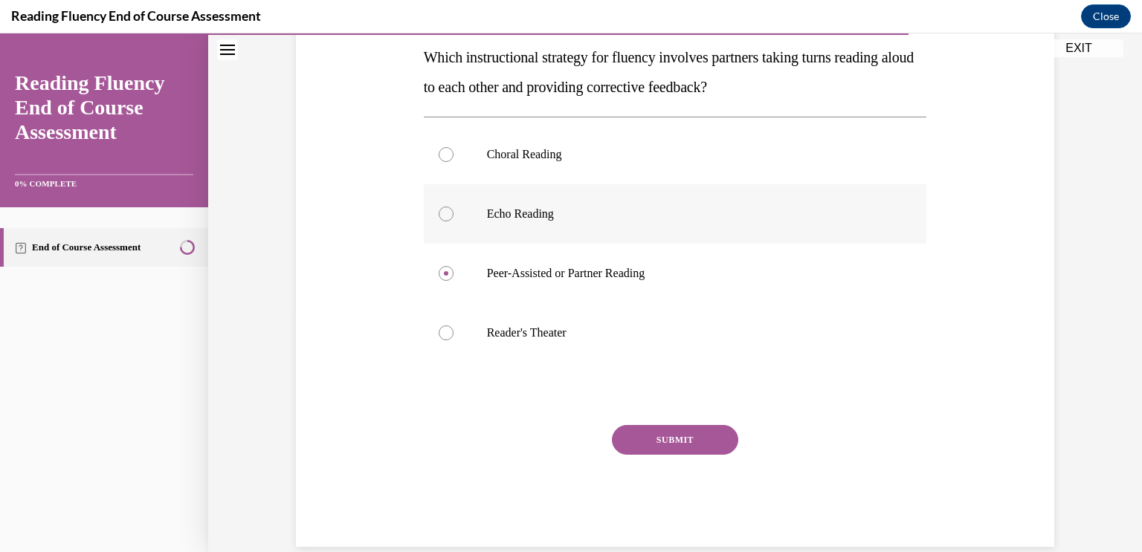
scroll to position [254, 0]
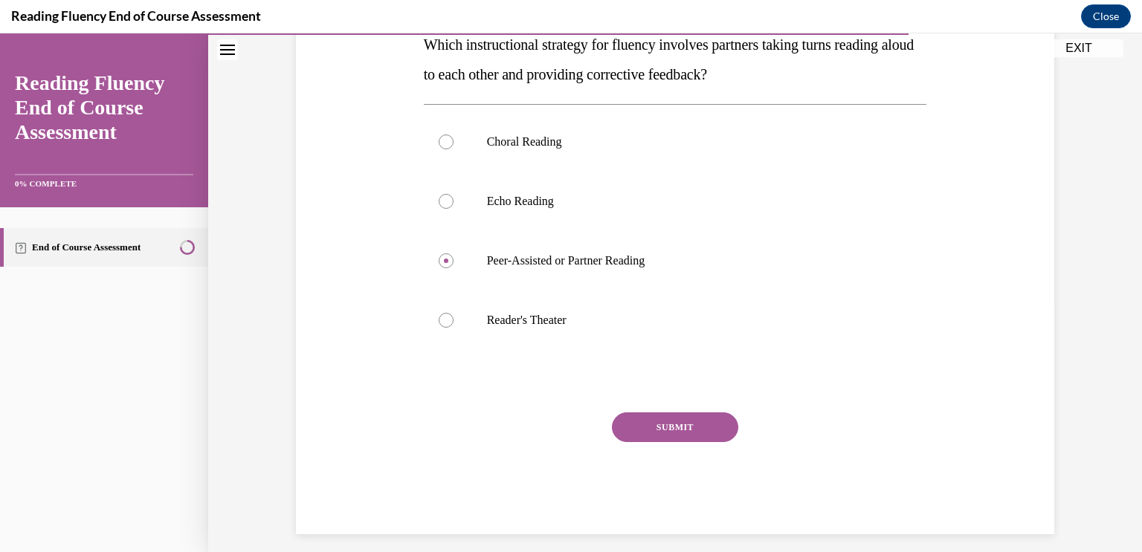
click at [642, 422] on button "SUBMIT" at bounding box center [675, 428] width 126 height 30
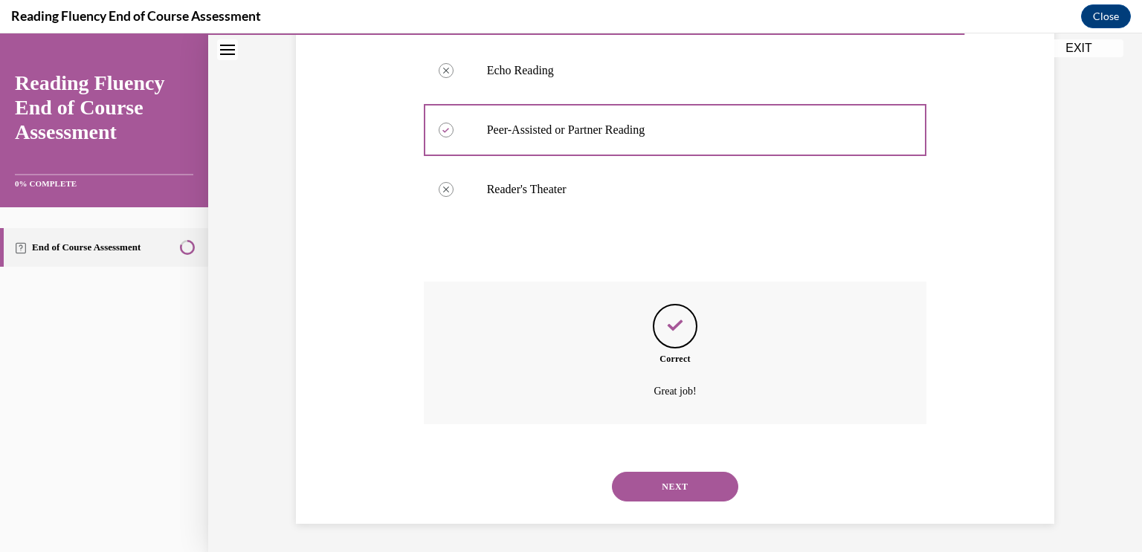
scroll to position [385, 0]
click at [664, 477] on button "NEXT" at bounding box center [675, 486] width 126 height 30
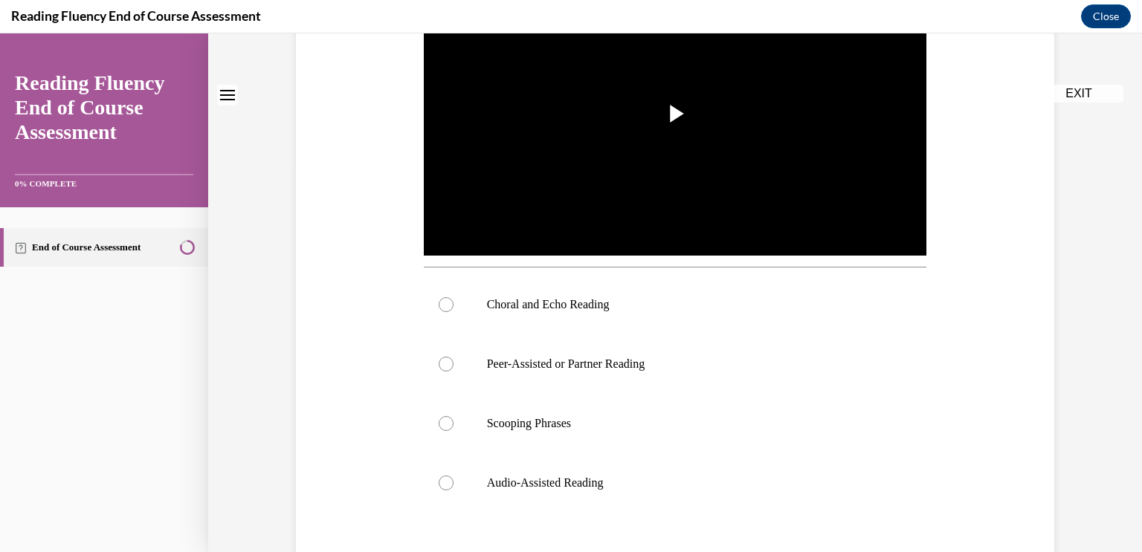
scroll to position [0, 0]
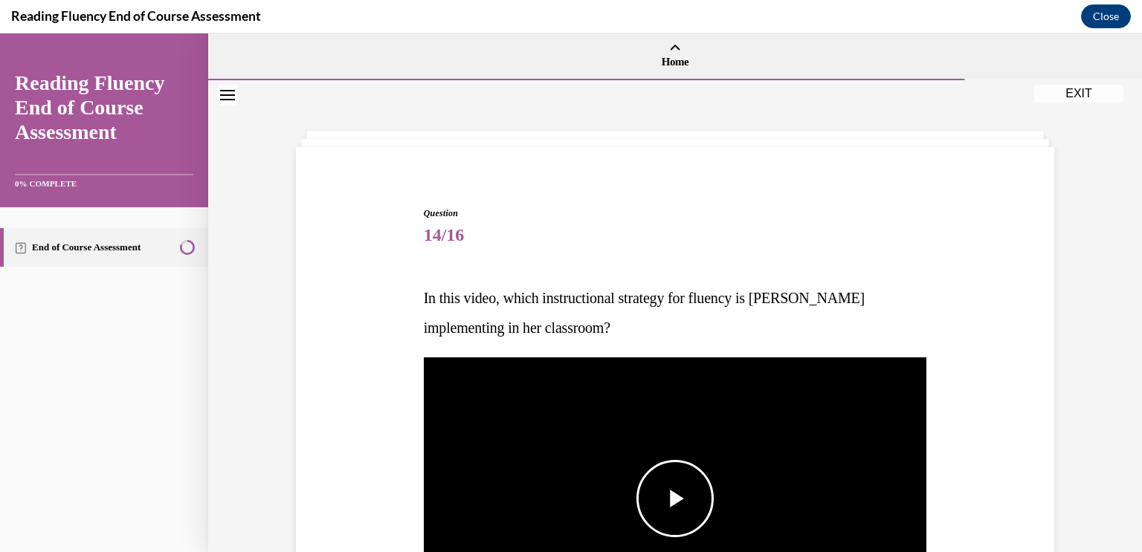
click at [675, 499] on span "Video player" at bounding box center [675, 499] width 0 height 0
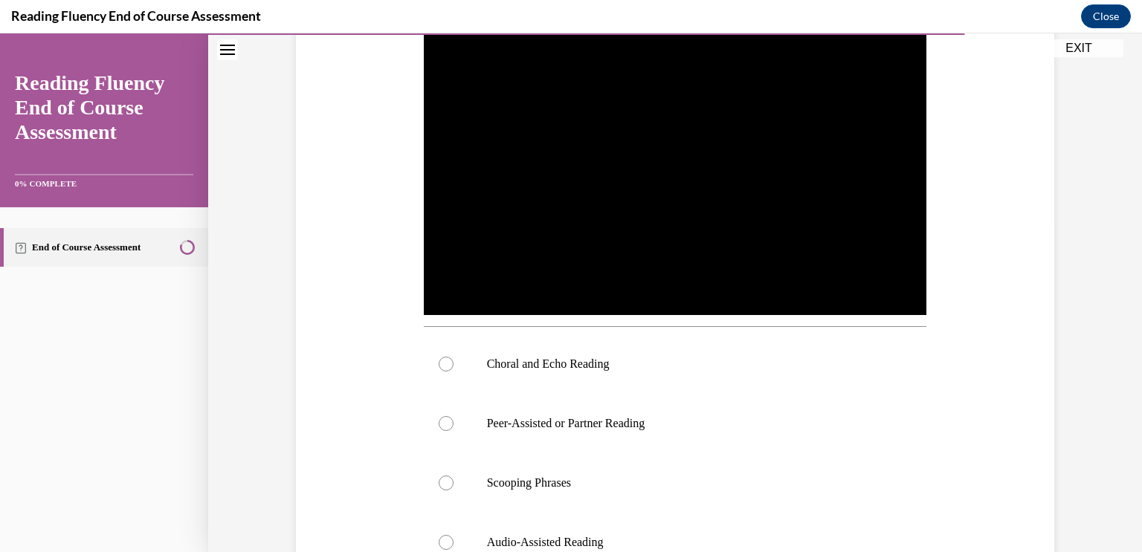
scroll to position [332, 0]
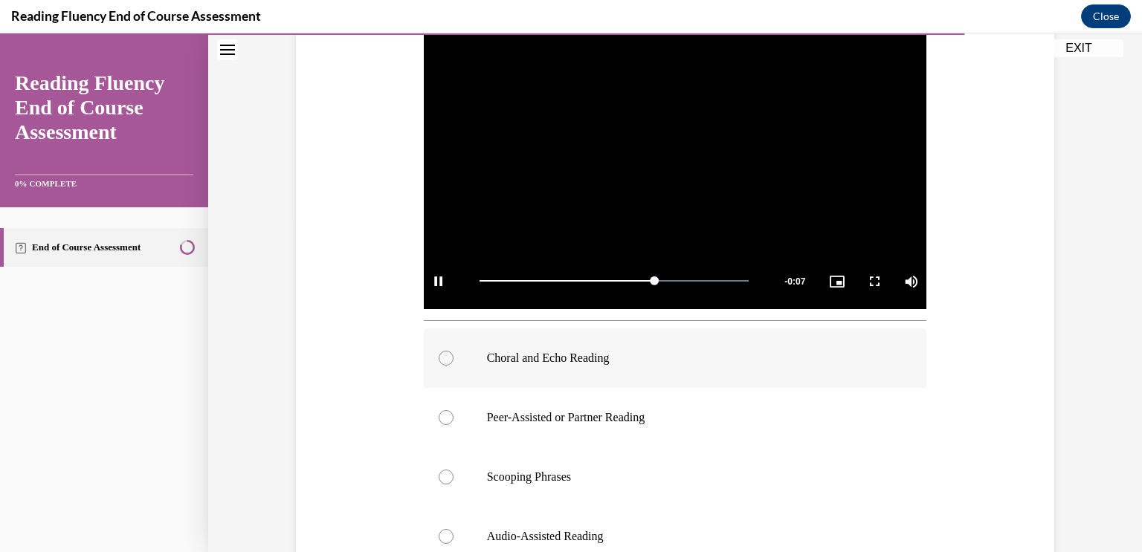
click at [445, 355] on div at bounding box center [446, 358] width 15 height 15
click at [445, 355] on input "Choral and Echo Reading" at bounding box center [446, 358] width 15 height 15
radio input "true"
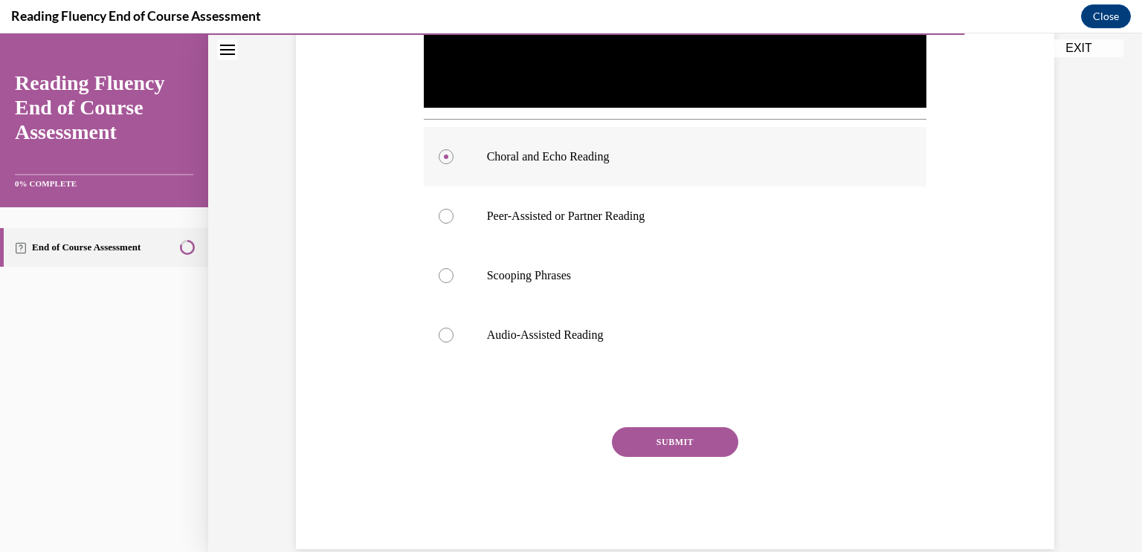
scroll to position [559, 0]
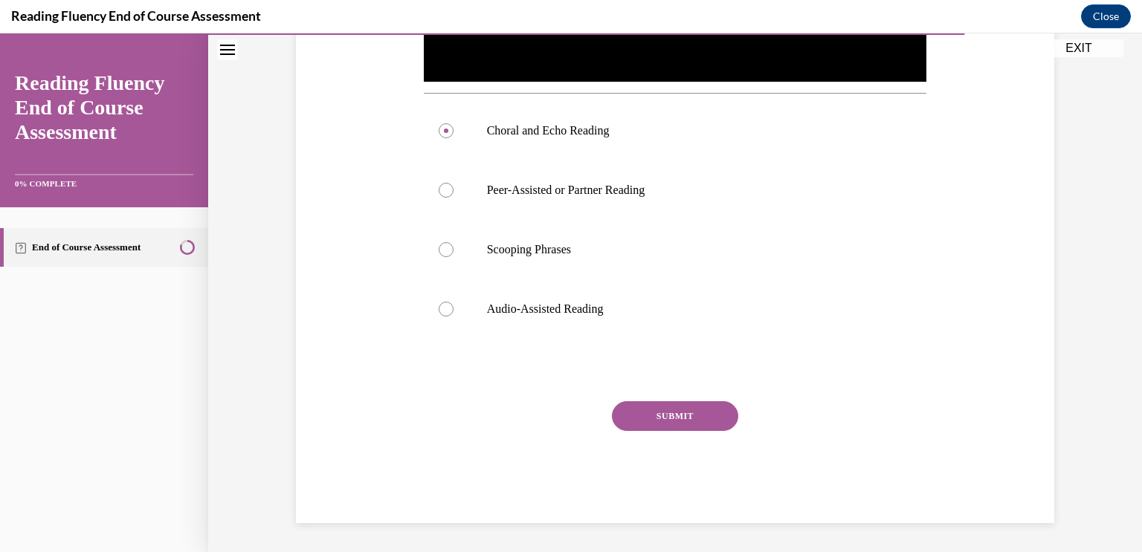
click at [663, 407] on button "SUBMIT" at bounding box center [675, 416] width 126 height 30
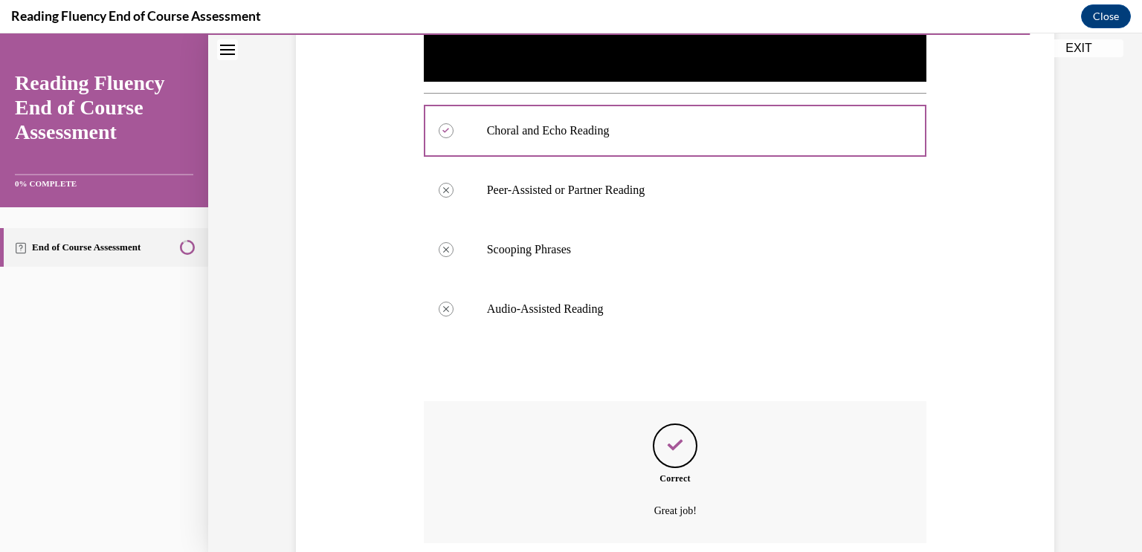
scroll to position [679, 0]
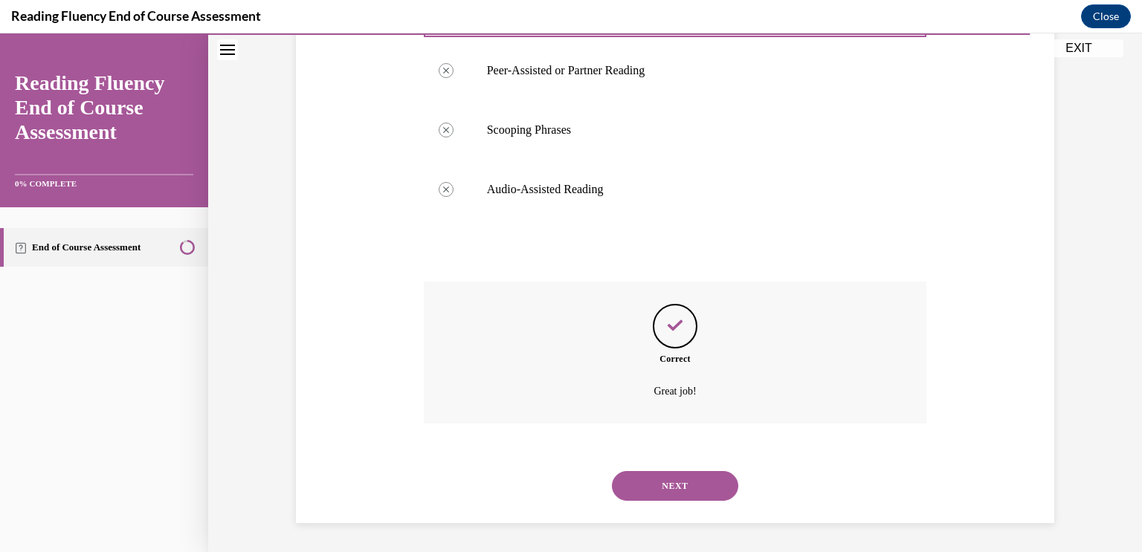
click at [682, 480] on button "NEXT" at bounding box center [675, 486] width 126 height 30
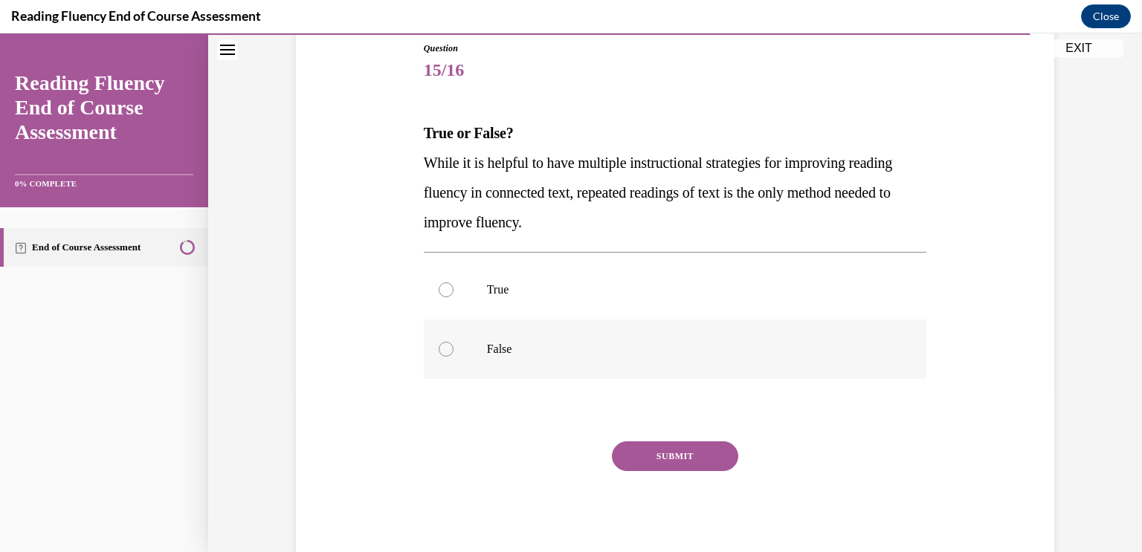
click at [446, 349] on div at bounding box center [446, 349] width 15 height 15
click at [446, 349] on input "False" at bounding box center [446, 349] width 15 height 15
radio input "true"
click at [669, 445] on button "SUBMIT" at bounding box center [675, 457] width 126 height 30
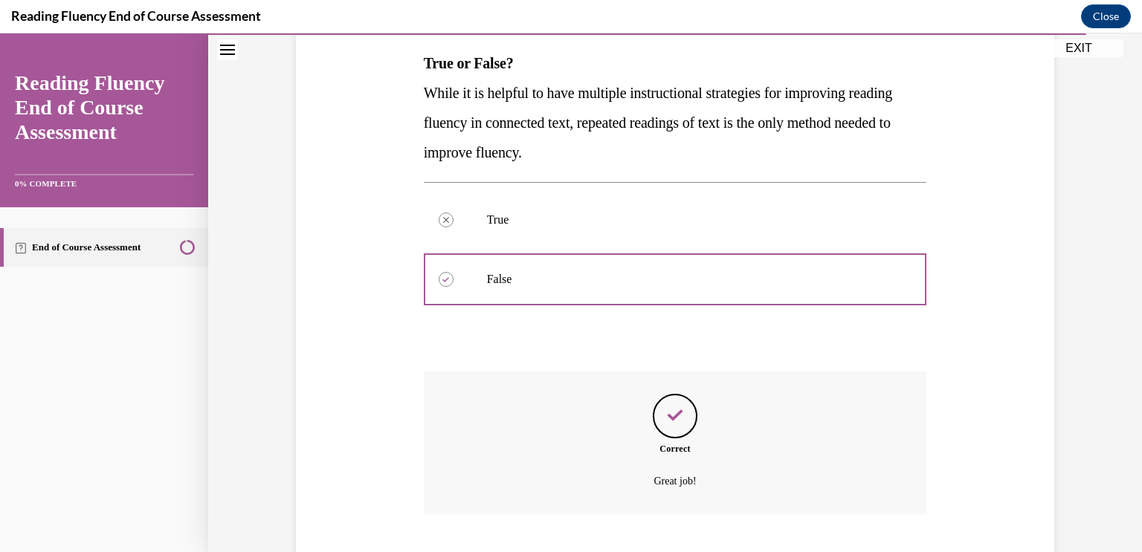
scroll to position [326, 0]
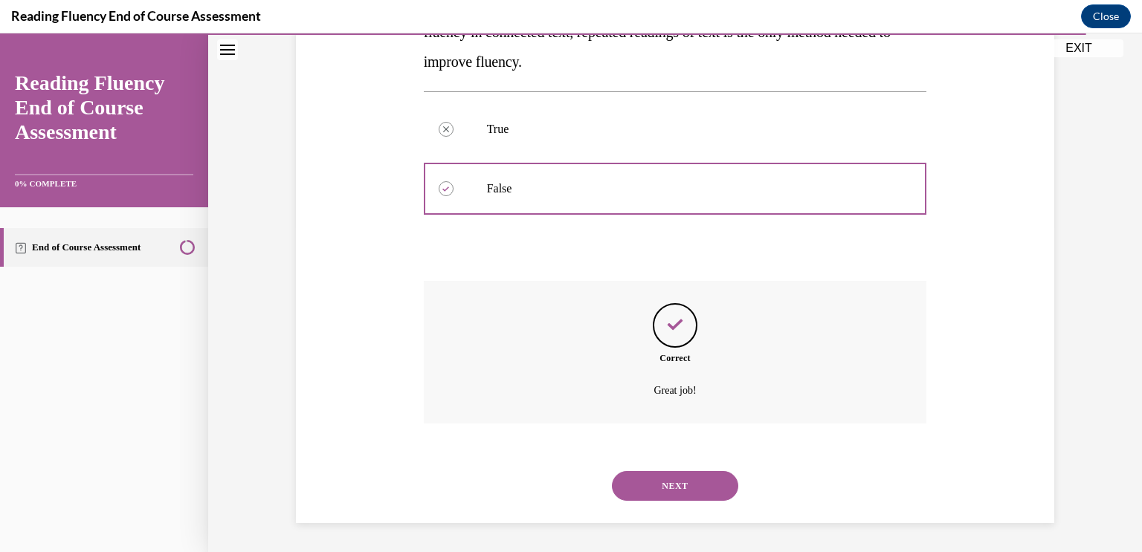
click at [667, 489] on button "NEXT" at bounding box center [675, 486] width 126 height 30
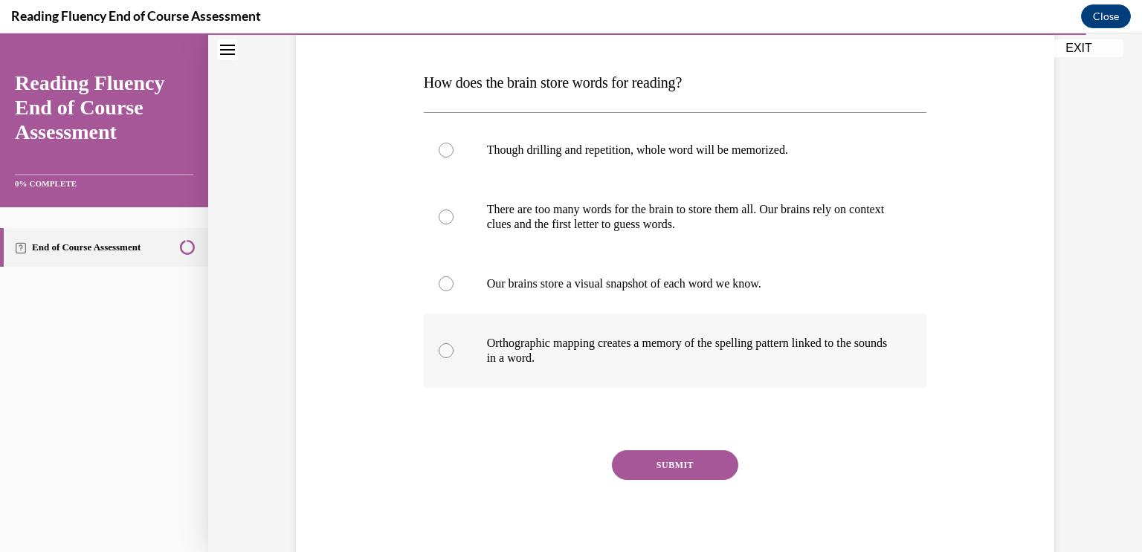
scroll to position [218, 0]
click at [446, 352] on div at bounding box center [446, 348] width 15 height 15
click at [446, 352] on input "Orthographic mapping creates a memory of the spelling pattern linked to the sou…" at bounding box center [446, 348] width 15 height 15
radio input "true"
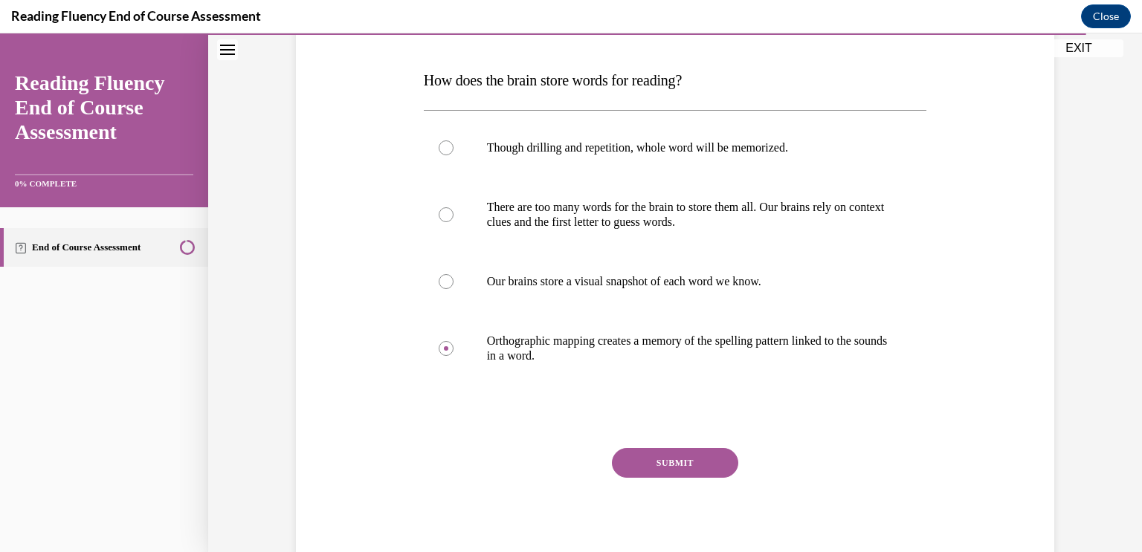
click at [639, 477] on button "SUBMIT" at bounding box center [675, 463] width 126 height 30
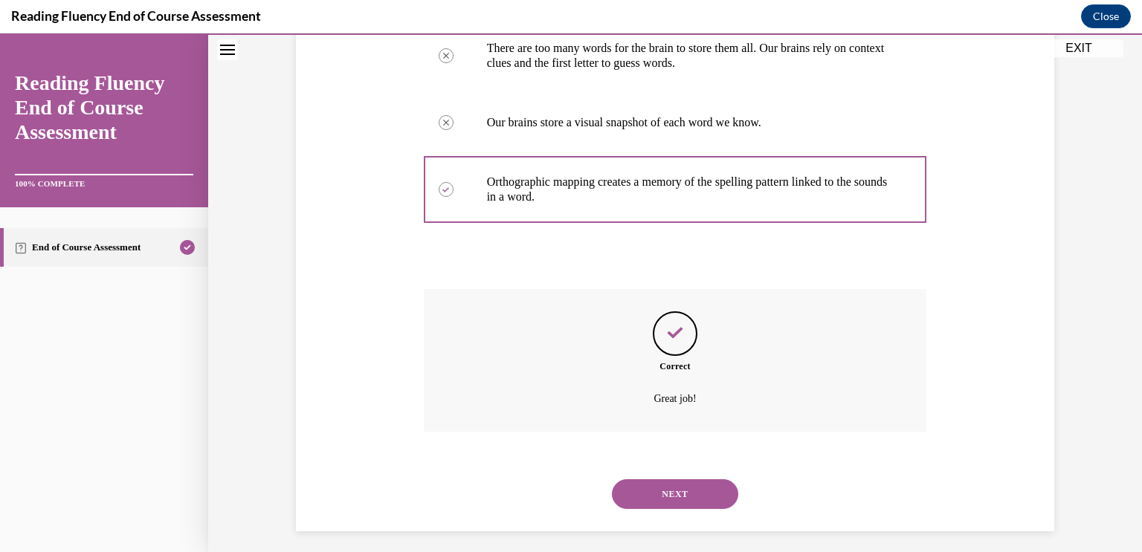
scroll to position [385, 0]
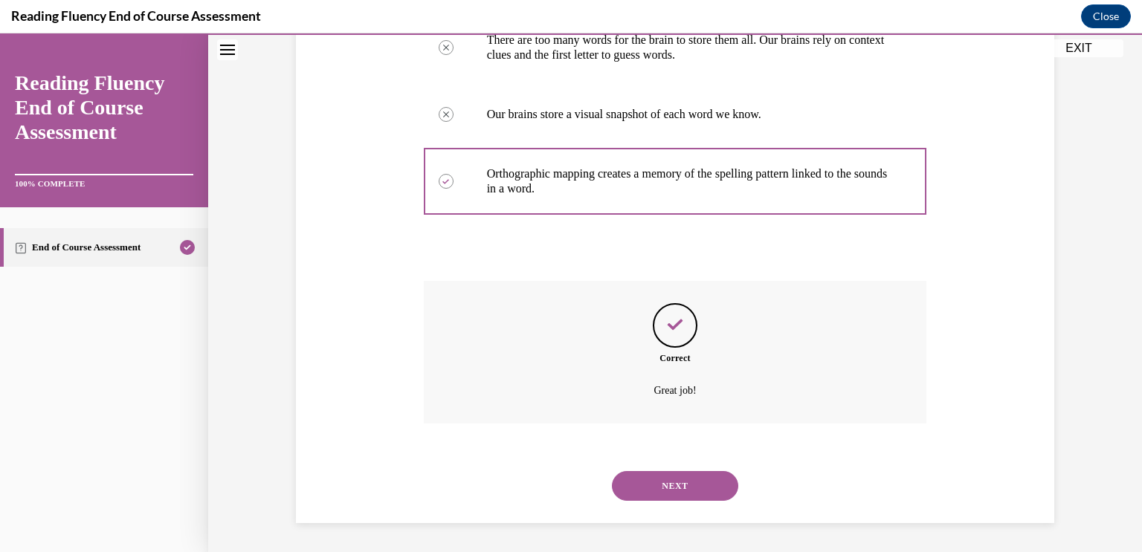
click at [669, 492] on button "NEXT" at bounding box center [675, 486] width 126 height 30
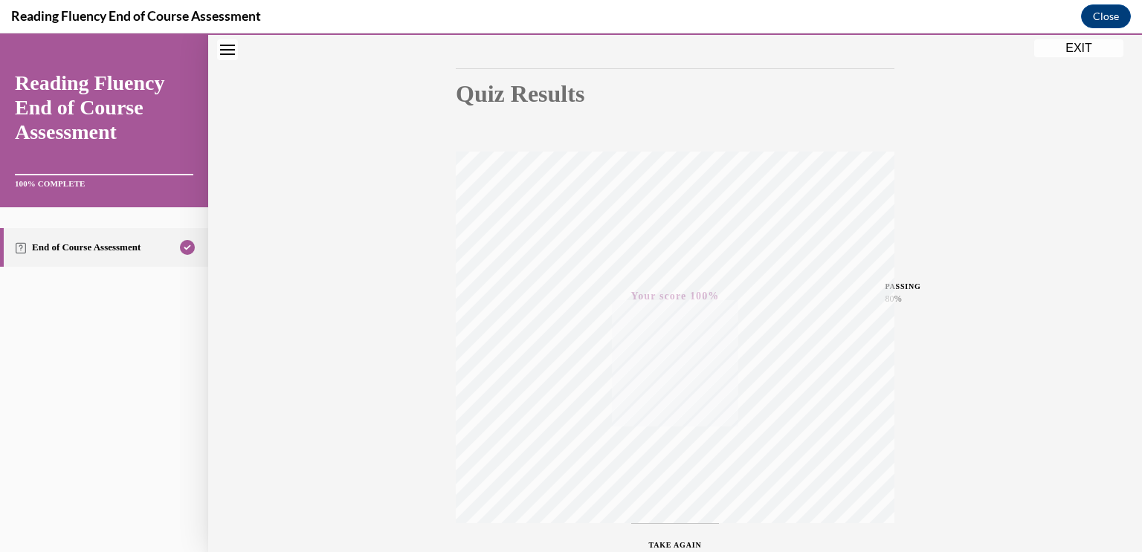
scroll to position [0, 0]
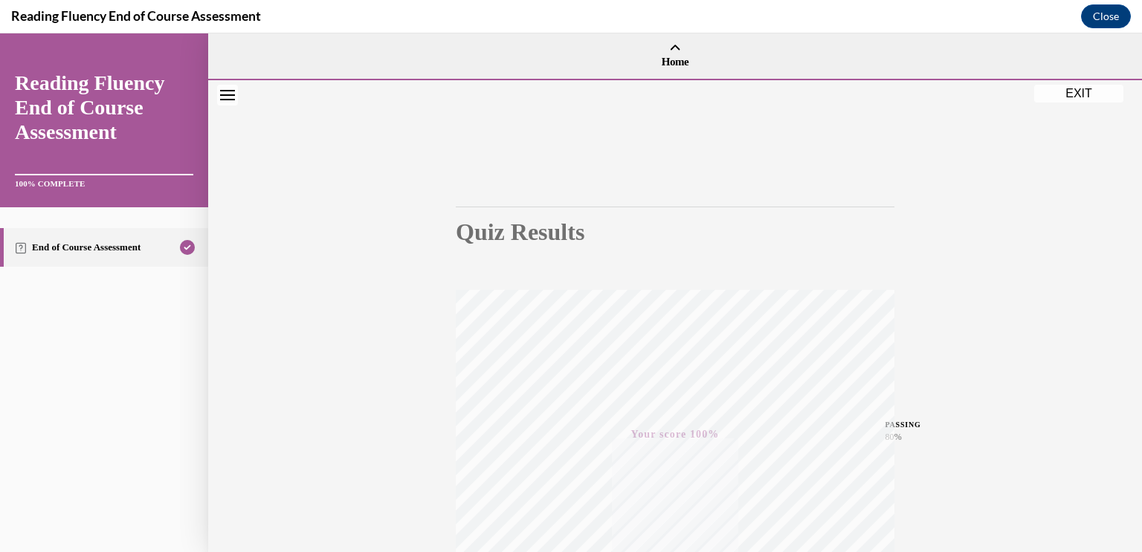
click at [1066, 91] on button "EXIT" at bounding box center [1078, 94] width 89 height 18
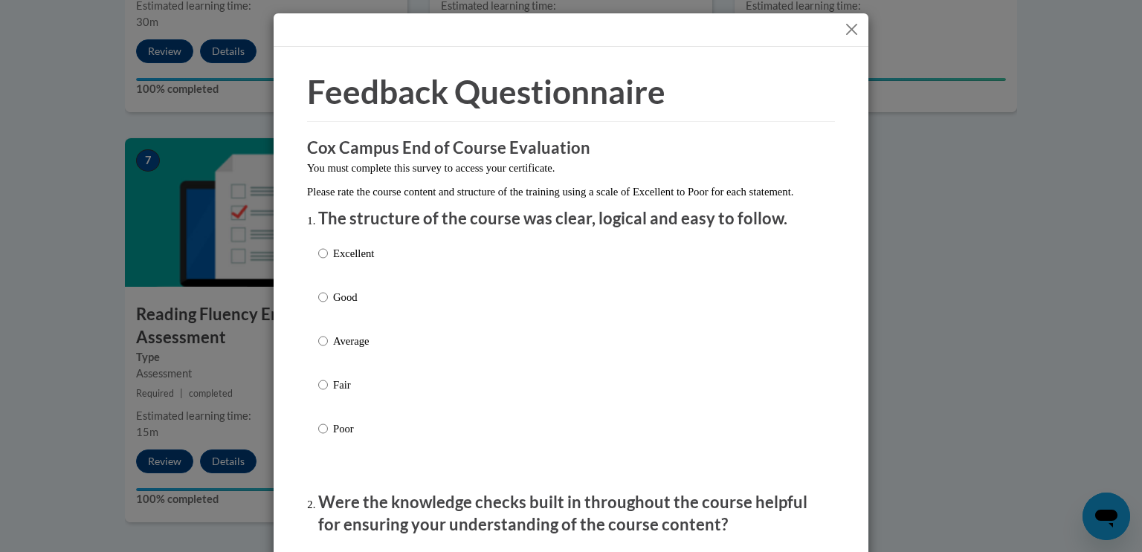
click at [849, 29] on button "Close" at bounding box center [851, 29] width 19 height 19
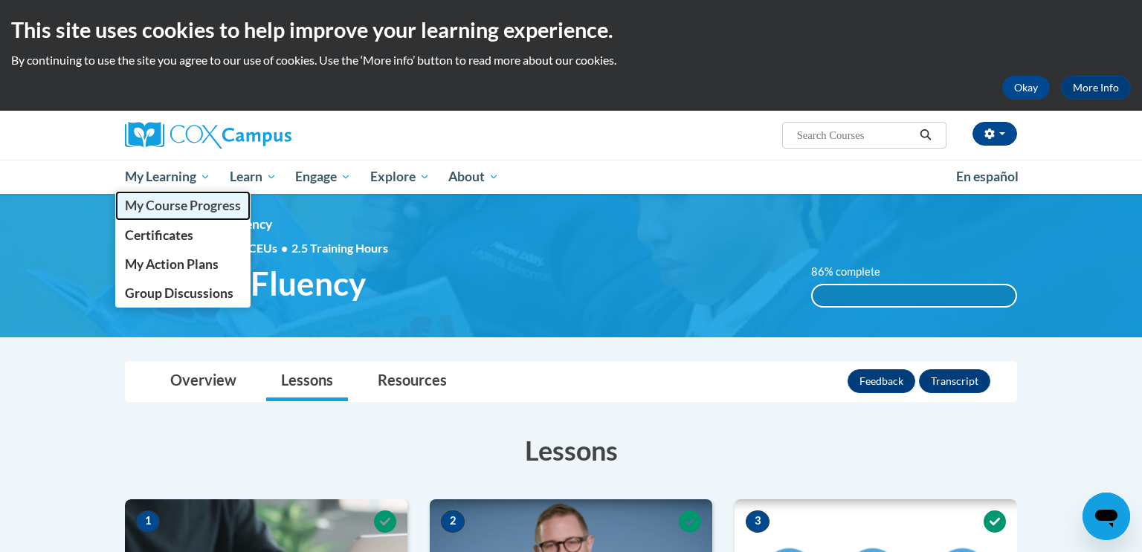
click at [159, 202] on span "My Course Progress" at bounding box center [183, 206] width 116 height 16
